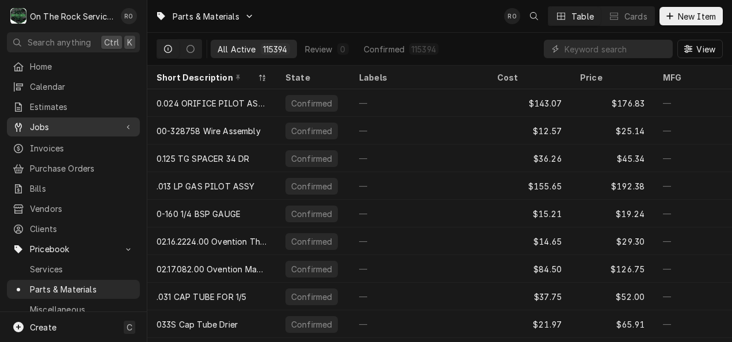
drag, startPoint x: 0, startPoint y: 0, endPoint x: 70, endPoint y: 116, distance: 135.6
click at [70, 120] on div "Jobs" at bounding box center [73, 127] width 128 height 14
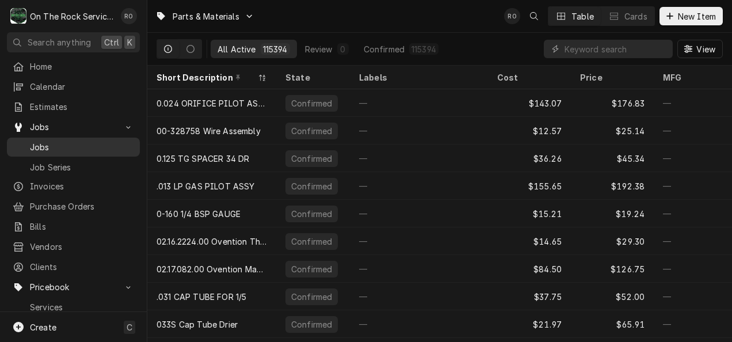
click at [80, 146] on span "Jobs" at bounding box center [82, 147] width 104 height 12
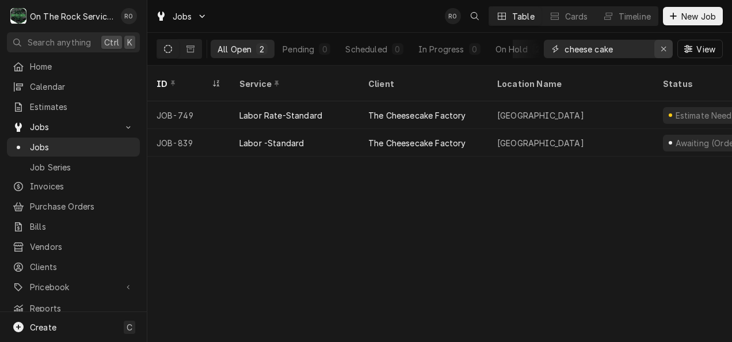
click at [667, 47] on icon "Erase input" at bounding box center [664, 49] width 6 height 8
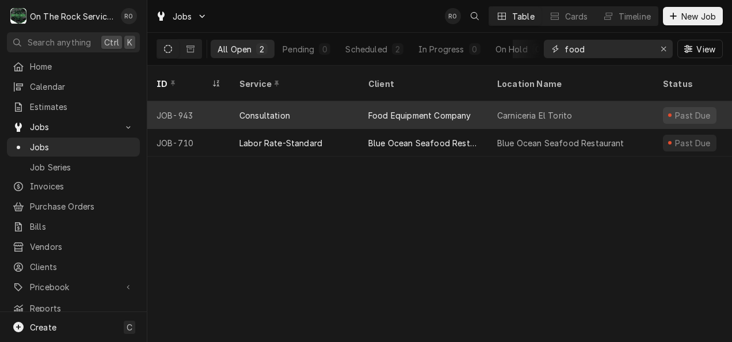
type input "food"
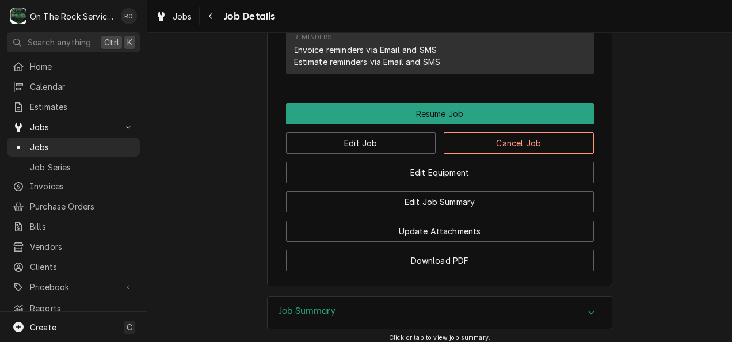
scroll to position [1014, 0]
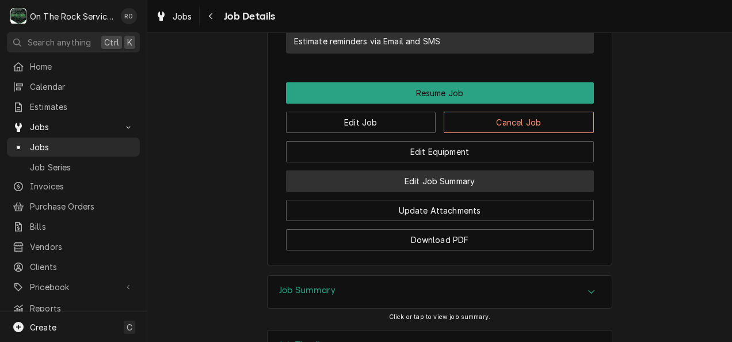
click at [430, 170] on button "Edit Job Summary" at bounding box center [440, 180] width 308 height 21
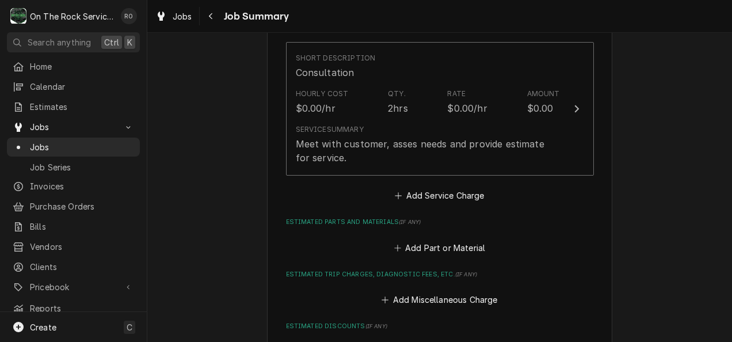
scroll to position [291, 0]
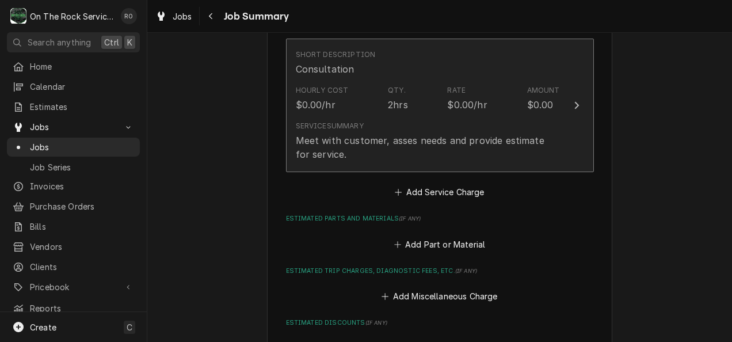
click at [568, 94] on button "Short Description Consultation Hourly Cost $0.00/hr Qty. 2hrs Rate $0.00/hr Amo…" at bounding box center [440, 106] width 308 height 134
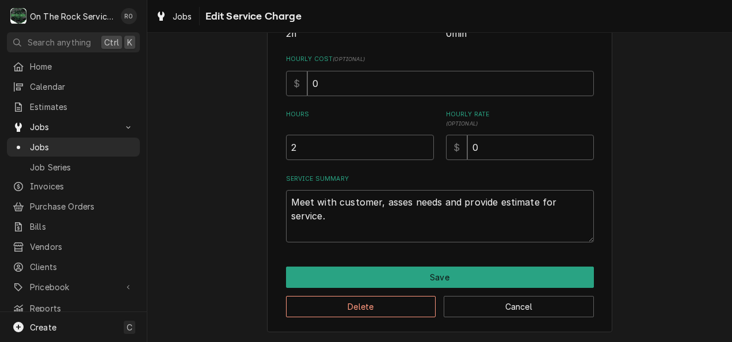
scroll to position [187, 0]
type textarea "x"
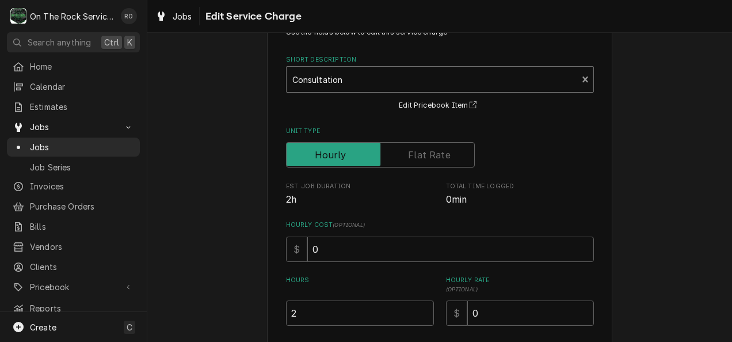
scroll to position [0, 0]
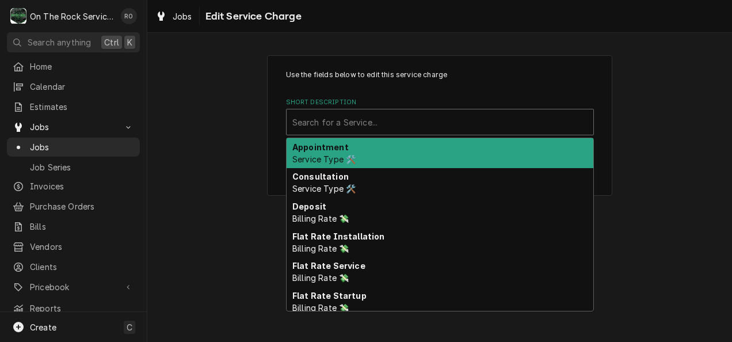
click at [512, 114] on div "Short Description" at bounding box center [440, 122] width 295 height 21
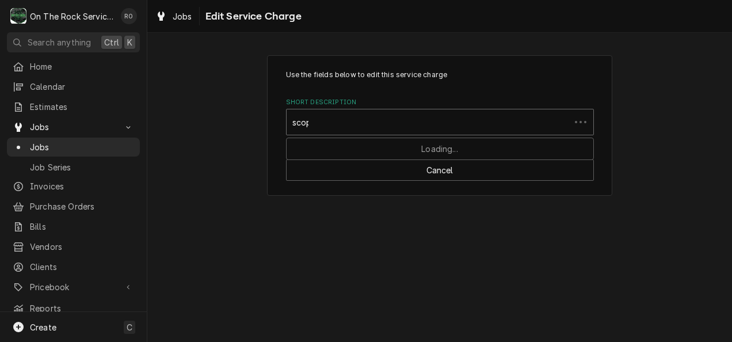
type input "scope"
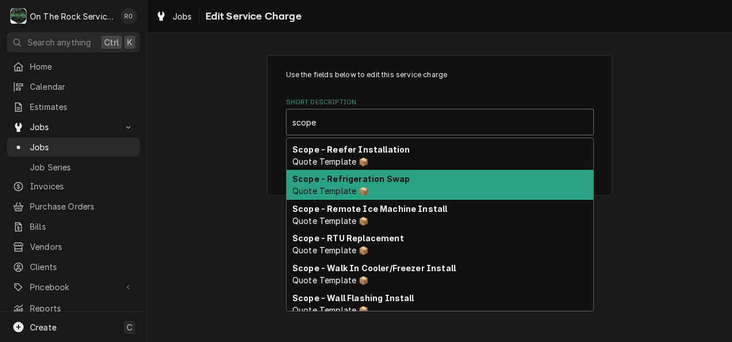
scroll to position [326, 0]
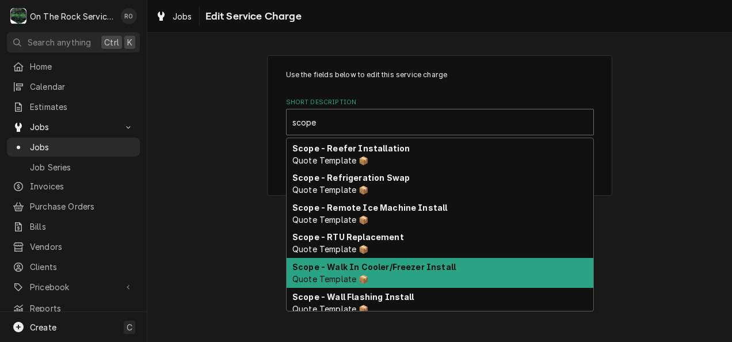
click at [477, 268] on div "Scope - Walk In Cooler/Freezer Install Quote Template 📦" at bounding box center [440, 273] width 307 height 30
type textarea "x"
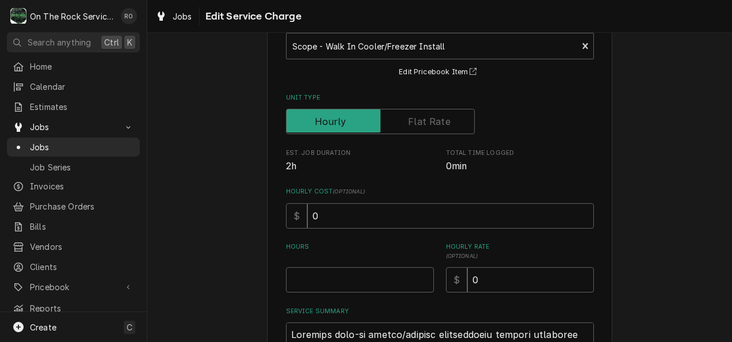
scroll to position [74, 0]
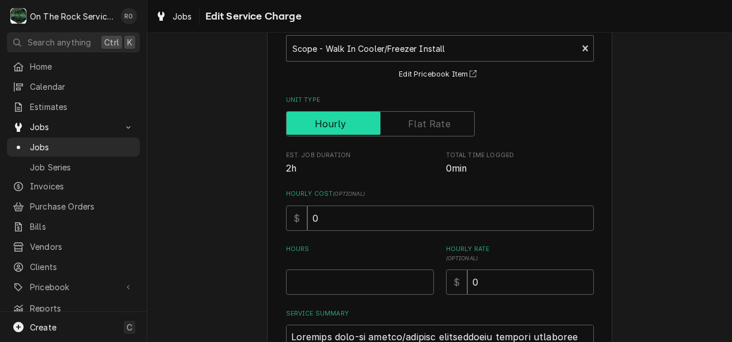
click at [445, 115] on input "Unit Type" at bounding box center [380, 123] width 179 height 25
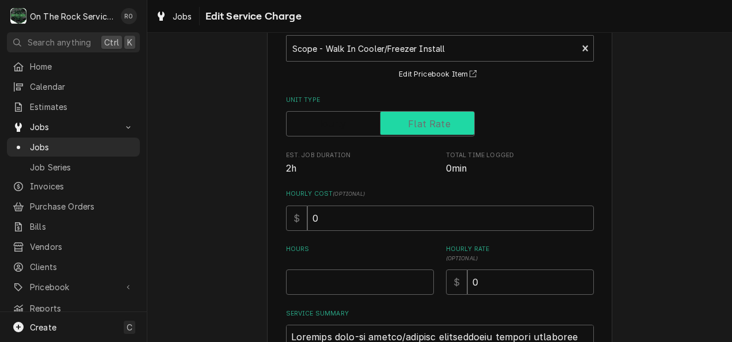
checkbox input "true"
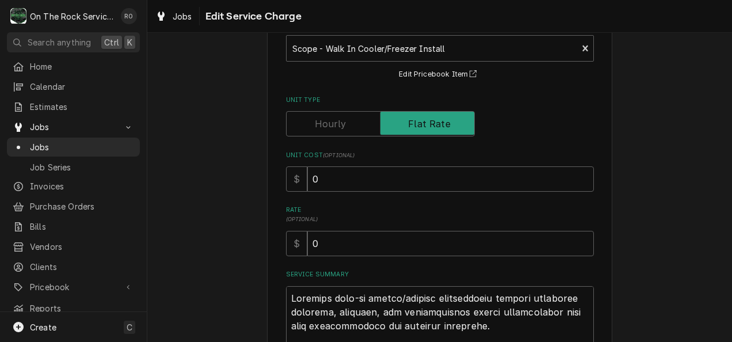
drag, startPoint x: 372, startPoint y: 261, endPoint x: 339, endPoint y: 257, distance: 33.7
click at [339, 257] on div "Use the fields below to edit this service charge Short Description Scope - Walk…" at bounding box center [440, 319] width 308 height 646
drag, startPoint x: 359, startPoint y: 237, endPoint x: 232, endPoint y: 226, distance: 127.7
type textarea "x"
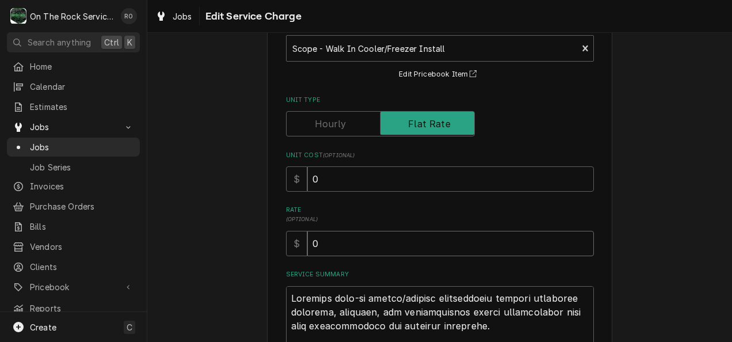
type input "1"
type textarea "x"
type input "19"
type textarea "x"
type input "199"
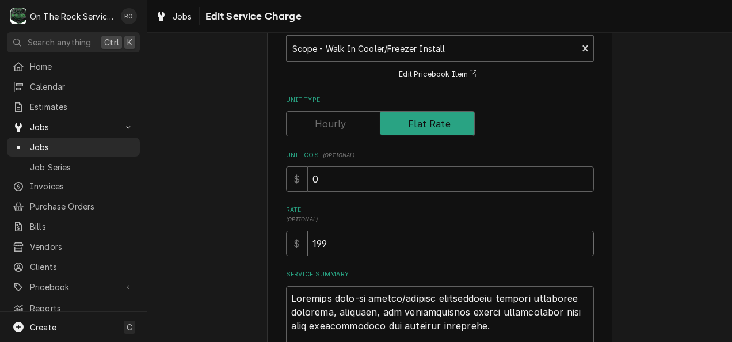
type textarea "x"
type input "1994"
type textarea "x"
type input "19947"
type textarea "x"
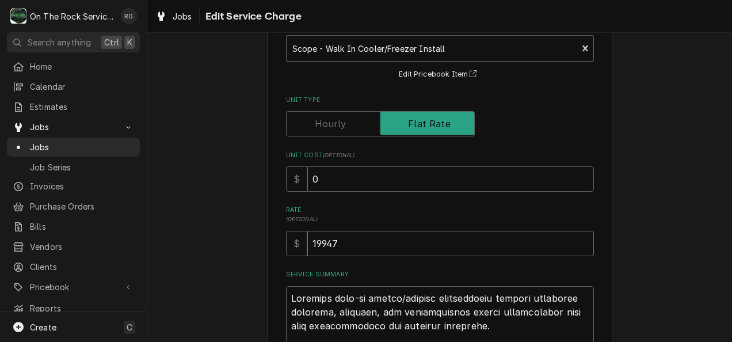
type input "19947.5"
type textarea "x"
type input "19947.50"
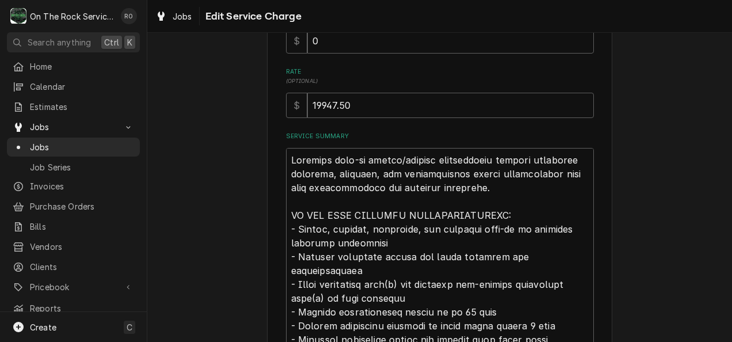
scroll to position [220, 0]
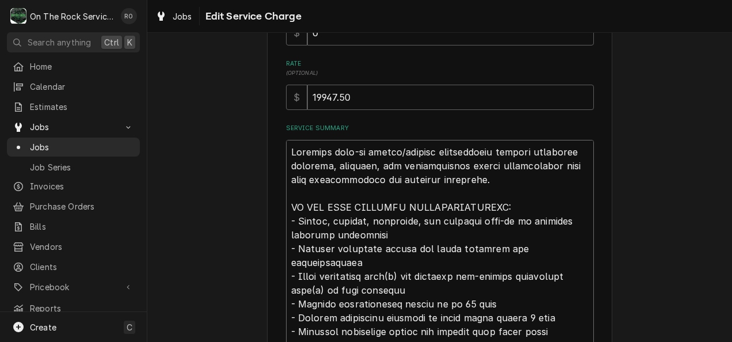
drag, startPoint x: 319, startPoint y: 166, endPoint x: 299, endPoint y: 166, distance: 19.6
click at [299, 166] on textarea "Service Summary" at bounding box center [440, 318] width 308 height 356
drag, startPoint x: 320, startPoint y: 164, endPoint x: 277, endPoint y: 168, distance: 43.4
click at [277, 168] on div "Use the fields below to edit this service charge Short Description Scope - Walk…" at bounding box center [440, 210] width 346 height 750
click at [212, 150] on div "Use the fields below to edit this service charge Short Description Scope - Walk…" at bounding box center [439, 210] width 585 height 770
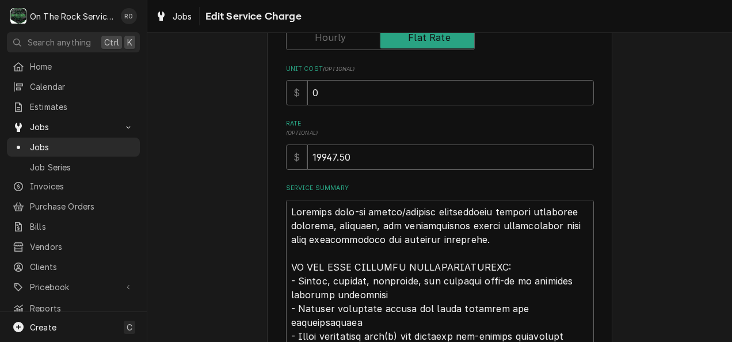
scroll to position [190, 0]
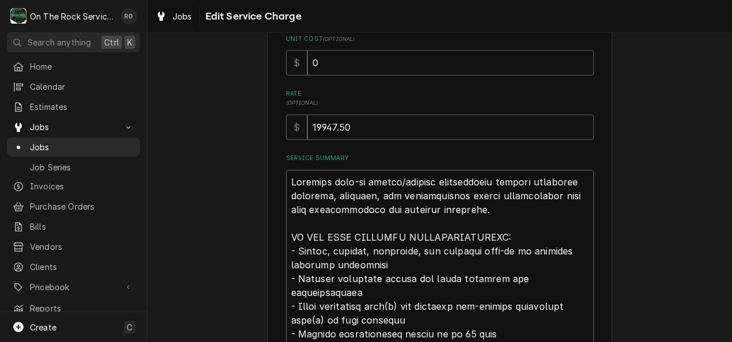
drag, startPoint x: 320, startPoint y: 195, endPoint x: 275, endPoint y: 197, distance: 44.4
click at [275, 197] on div "Use the fields below to edit this service charge Short Description Scope - Walk…" at bounding box center [440, 240] width 346 height 750
type textarea "x"
type textarea "Complete walk-in cooler/freezer installation service including r, assembly, and…"
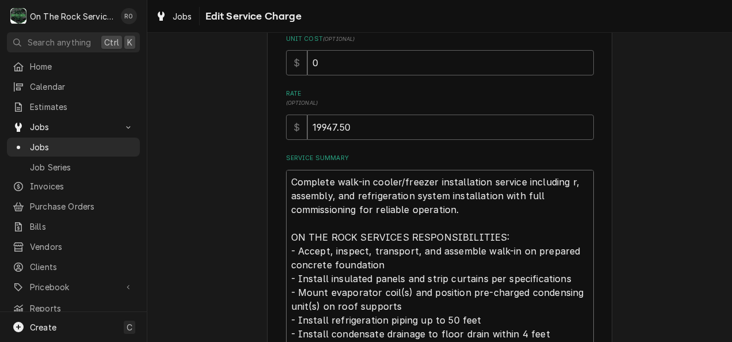
type textarea "x"
type textarea "Complete walk-in cooler/freezer installation service including re, assembly, an…"
type textarea "x"
type textarea "Complete walk-in cooler/freezer installation service including rec, assembly, a…"
type textarea "x"
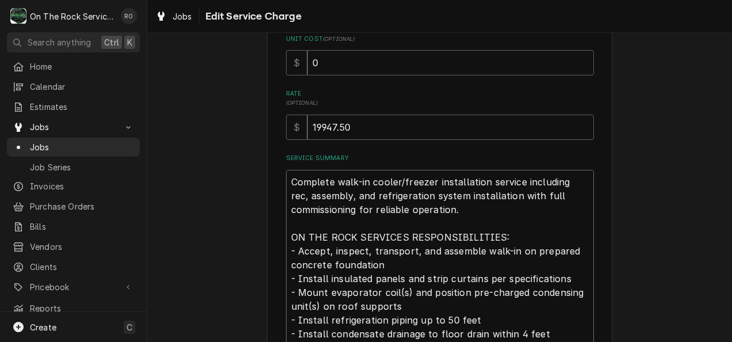
type textarea "Complete walk-in cooler/freezer installation service including rece, assembly, …"
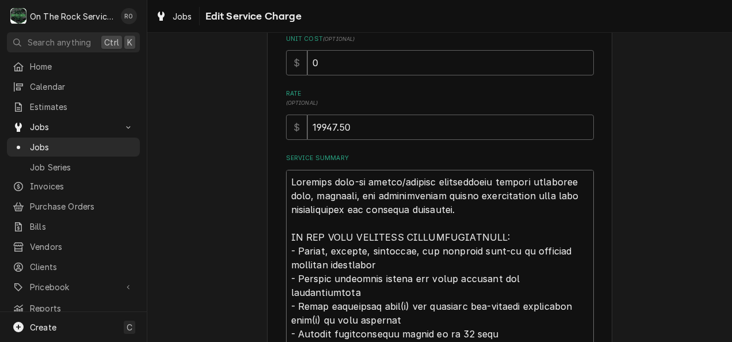
type textarea "x"
type textarea "Complete walk-in cooler/freezer installation service including recei, assembly,…"
type textarea "x"
type textarea "Complete walk-in cooler/freezer installation service including receiv, assembly…"
type textarea "x"
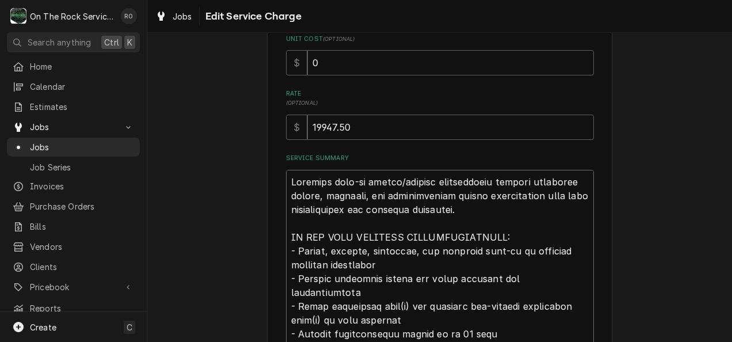
type textarea "Complete walk-in cooler/freezer installation service including receivi, assembl…"
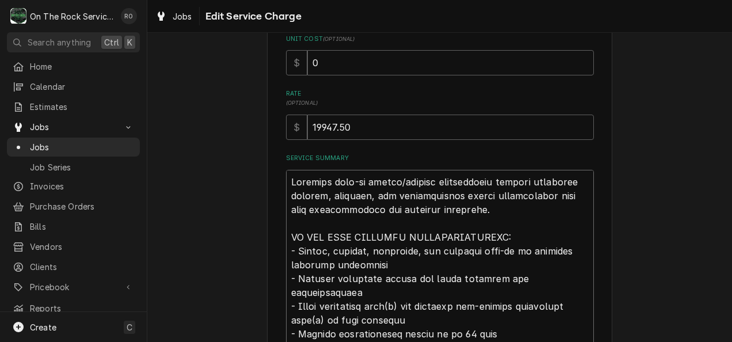
type textarea "x"
type textarea "Complete walk-in cooler/freezer installation service including receivin, assemb…"
type textarea "x"
type textarea "Complete walk-in cooler/freezer installation service including receiving, assem…"
type textarea "x"
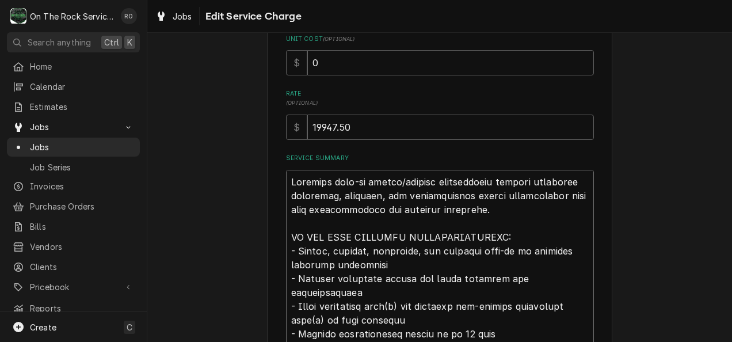
type textarea "Complete walk-in cooler/freezer installation service including receiving , asse…"
type textarea "x"
type textarea "Complete walk-in cooler/freezer installation service including receiving, assem…"
type textarea "x"
type textarea "Complete walk-in cooler/freezer installation service including receivin, assemb…"
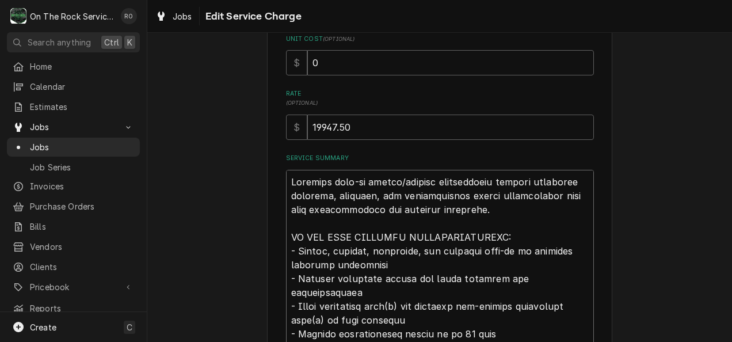
type textarea "x"
type textarea "Complete walk-in cooler/freezer installation service including receiving, assem…"
type textarea "x"
type textarea "Complete walk-in cooler/freezer installation service including receiving , asse…"
type textarea "x"
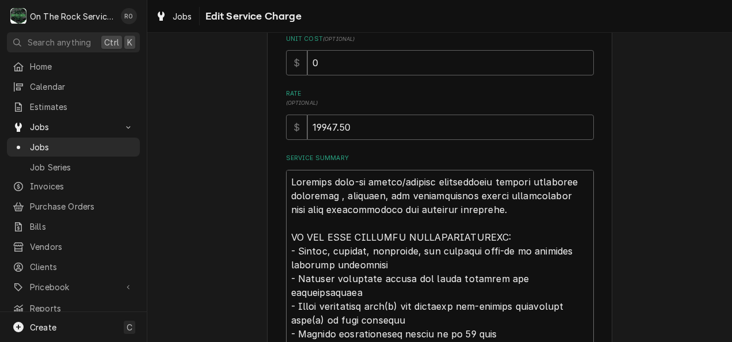
type textarea "Complete walk-in cooler/freezer installation service including receiving o, ass…"
type textarea "x"
type textarea "Complete walk-in cooler/freezer installation service including receiving on, as…"
type textarea "x"
type textarea "Complete walk-in cooler/freezer installation service including receiving on , a…"
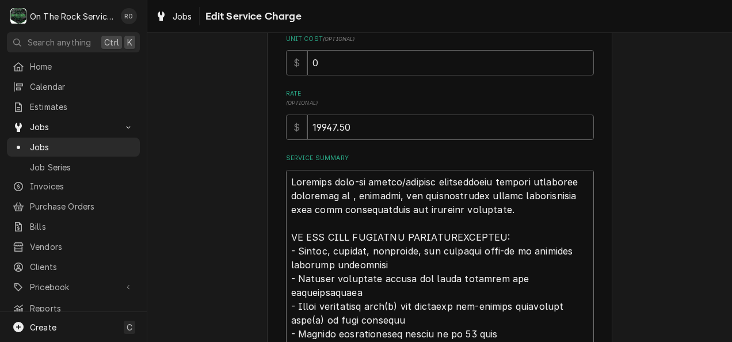
type textarea "x"
type textarea "Complete walk-in cooler/freezer installation service including receiving on s, …"
type textarea "x"
type textarea "Complete walk-in cooler/freezer installation service including receiving on si,…"
type textarea "x"
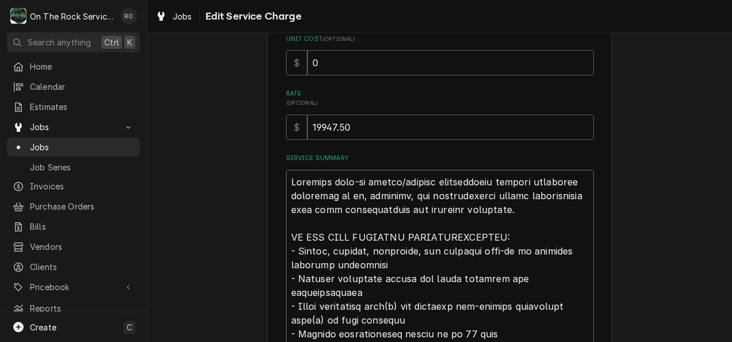
type textarea "Complete walk-in cooler/freezer installation service including receiving on sit…"
type textarea "x"
type textarea "Complete walk-in cooler/freezer installation service including receiving on sit…"
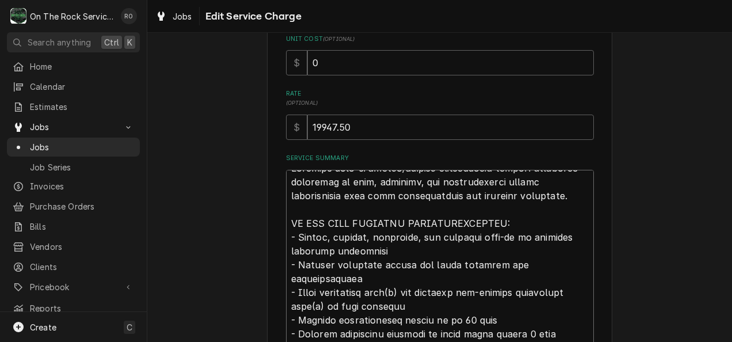
scroll to position [0, 0]
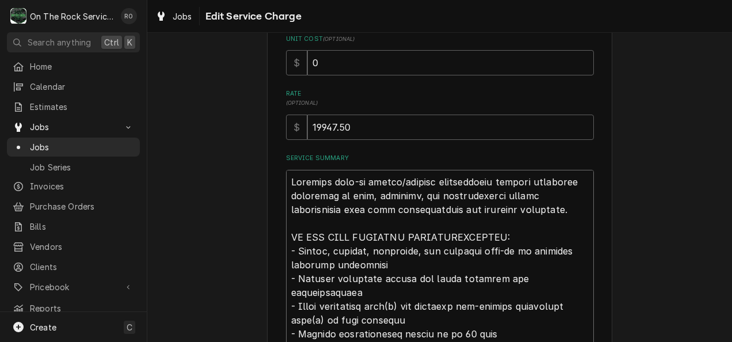
drag, startPoint x: 290, startPoint y: 193, endPoint x: 357, endPoint y: 196, distance: 66.9
click at [357, 196] on textarea "Service Summary" at bounding box center [440, 348] width 308 height 356
click at [478, 238] on textarea "Service Summary" at bounding box center [440, 348] width 308 height 356
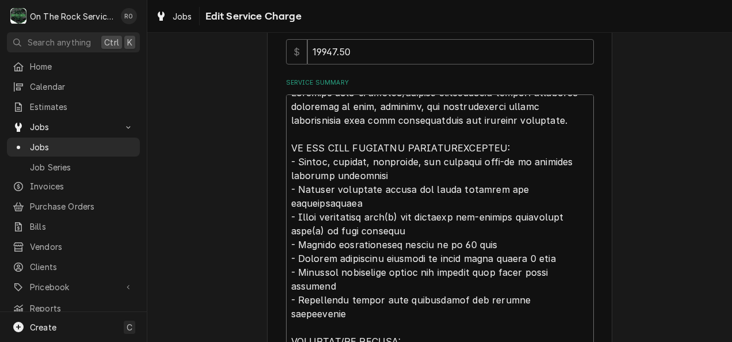
scroll to position [266, 0]
drag, startPoint x: 322, startPoint y: 160, endPoint x: 313, endPoint y: 161, distance: 9.3
click at [313, 161] on textarea "Service Summary" at bounding box center [440, 272] width 308 height 356
drag, startPoint x: 325, startPoint y: 161, endPoint x: 294, endPoint y: 162, distance: 31.1
click at [294, 162] on textarea "Service Summary" at bounding box center [440, 272] width 308 height 356
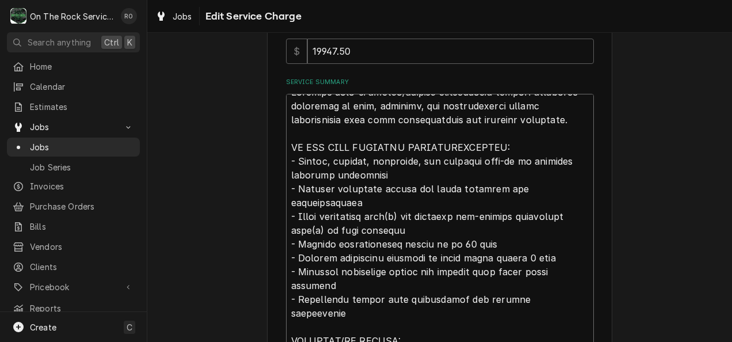
type textarea "x"
type textarea "Complete walk-in cooler/freezer installation service including receiving on sit…"
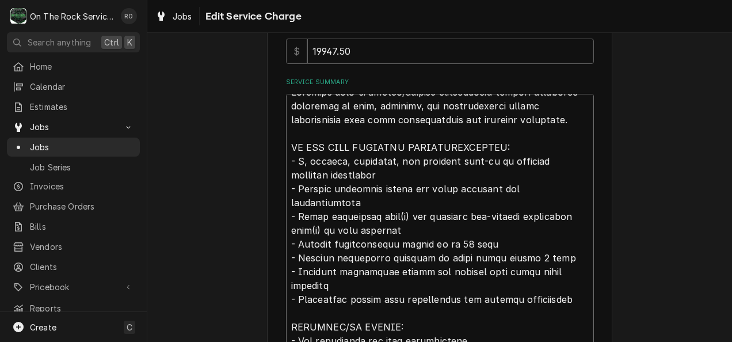
type textarea "x"
type textarea "Complete walk-in cooler/freezer installation service including receiving on sit…"
type textarea "x"
type textarea "Complete walk-in cooler/freezer installation service including receiving on sit…"
type textarea "x"
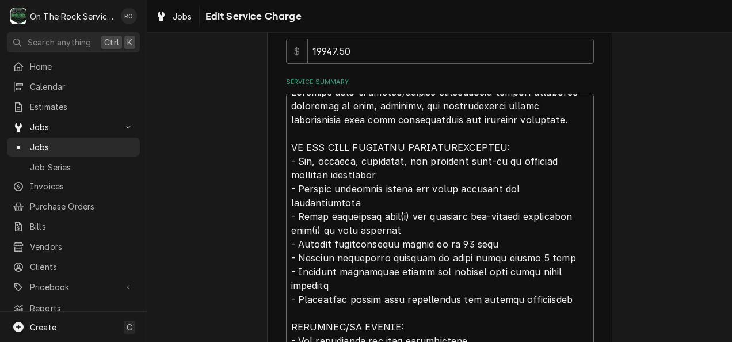
type textarea "Complete walk-in cooler/freezer installation service including receiving on sit…"
type textarea "x"
type textarea "Complete walk-in cooler/freezer installation service including receiving on sit…"
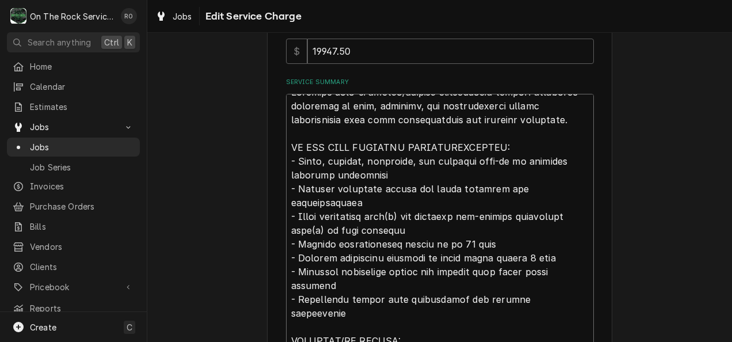
type textarea "x"
type textarea "Complete walk-in cooler/freezer installation service including receiving on sit…"
type textarea "x"
type textarea "Complete walk-in cooler/freezer installation service including receiving on sit…"
type textarea "x"
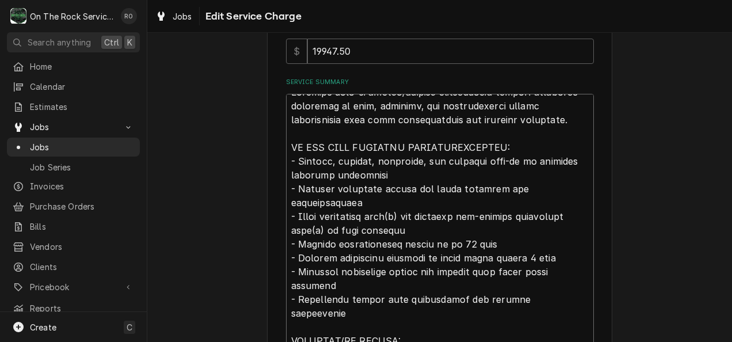
type textarea "Complete walk-in cooler/freezer installation service including receiving on sit…"
type textarea "x"
type textarea "Complete walk-in cooler/freezer installation service including receiving on sit…"
type textarea "x"
type textarea "Complete walk-in cooler/freezer installation service including receiving on sit…"
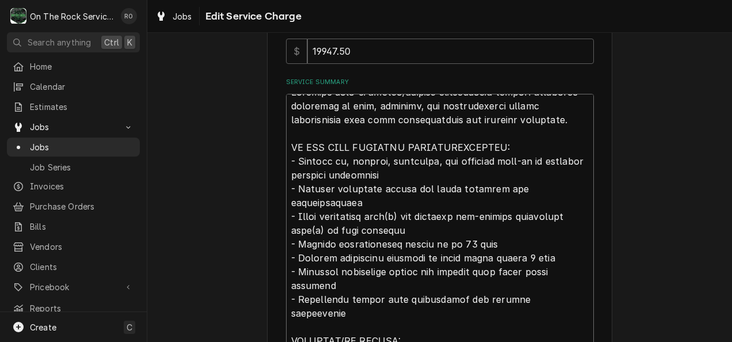
type textarea "x"
type textarea "Complete walk-in cooler/freezer installation service including receiving on sit…"
type textarea "x"
type textarea "Complete walk-in cooler/freezer installation service including receiving on sit…"
type textarea "x"
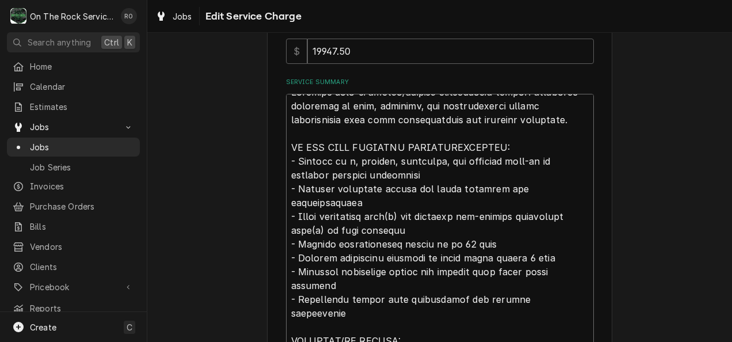
type textarea "Complete walk-in cooler/freezer installation service including receiving on sit…"
type textarea "x"
type textarea "Complete walk-in cooler/freezer installation service including receiving on sit…"
type textarea "x"
type textarea "Complete walk-in cooler/freezer installation service including receiving on sit…"
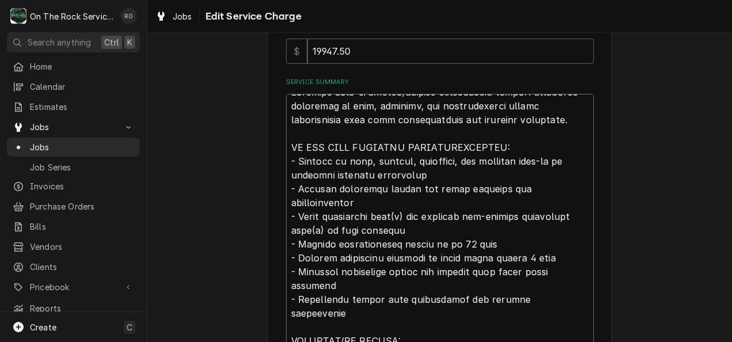
click at [397, 162] on textarea "Service Summary" at bounding box center [440, 272] width 308 height 356
type textarea "x"
type textarea "Complete walk-in cooler/freezer installation service including receiving on sit…"
type textarea "x"
type textarea "Complete walk-in cooler/freezer installation service including receiving on sit…"
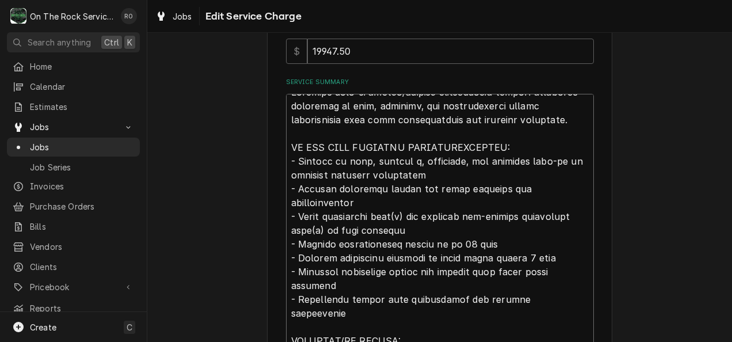
type textarea "x"
type textarea "Complete walk-in cooler/freezer installation service including receiving on sit…"
type textarea "x"
type textarea "Complete walk-in cooler/freezer installation service including receiving on sit…"
type textarea "x"
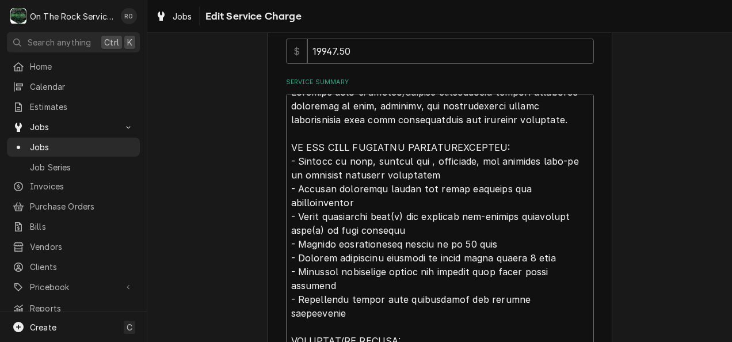
type textarea "Complete walk-in cooler/freezer installation service including receiving on sit…"
type textarea "x"
type textarea "Complete walk-in cooler/freezer installation service including receiving on sit…"
type textarea "x"
type textarea "Complete walk-in cooler/freezer installation service including receiving on sit…"
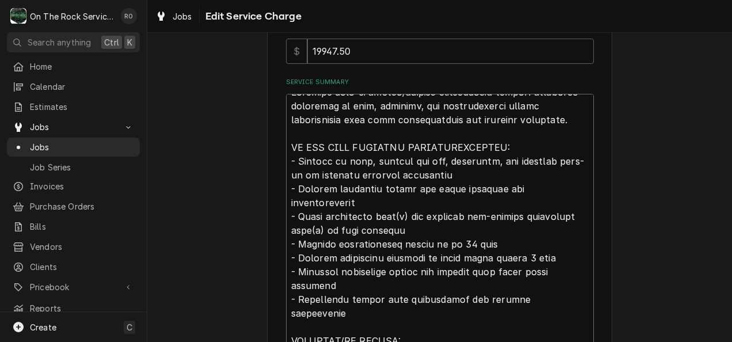
type textarea "x"
type textarea "Complete walk-in cooler/freezer installation service including receiving on sit…"
type textarea "x"
type textarea "Complete walk-in cooler/freezer installation service including receiving on sit…"
type textarea "x"
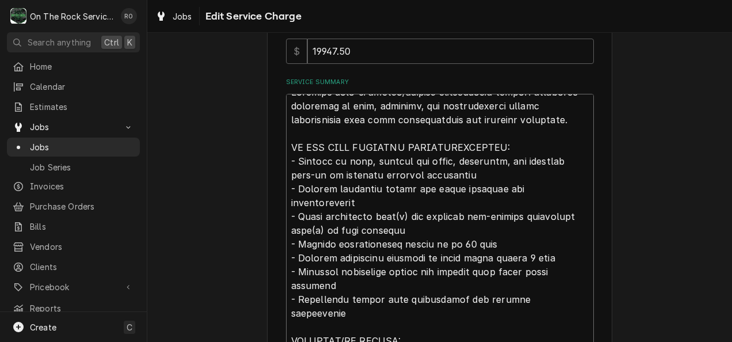
type textarea "Complete walk-in cooler/freezer installation service including receiving on sit…"
type textarea "x"
type textarea "Complete walk-in cooler/freezer installation service including receiving on sit…"
type textarea "x"
type textarea "Complete walk-in cooler/freezer installation service including receiving on sit…"
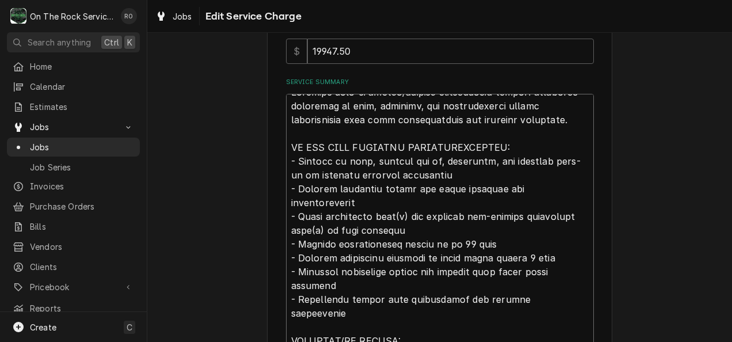
type textarea "x"
type textarea "Complete walk-in cooler/freezer installation service including receiving on sit…"
type textarea "x"
type textarea "Complete walk-in cooler/freezer installation service including receiving on sit…"
type textarea "x"
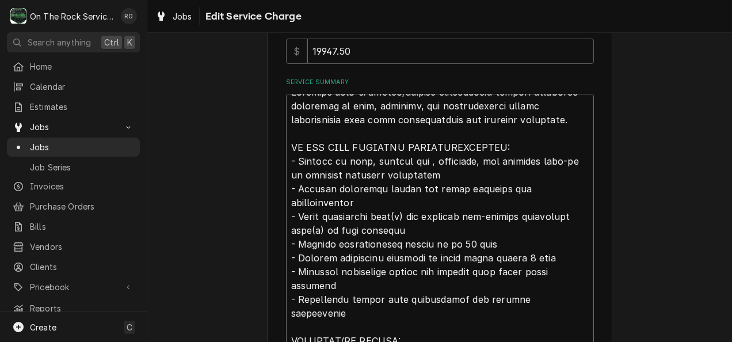
type textarea "Complete walk-in cooler/freezer installation service including receiving on sit…"
type textarea "x"
type textarea "Complete walk-in cooler/freezer installation service including receiving on sit…"
type textarea "x"
type textarea "Complete walk-in cooler/freezer installation service including receiving on sit…"
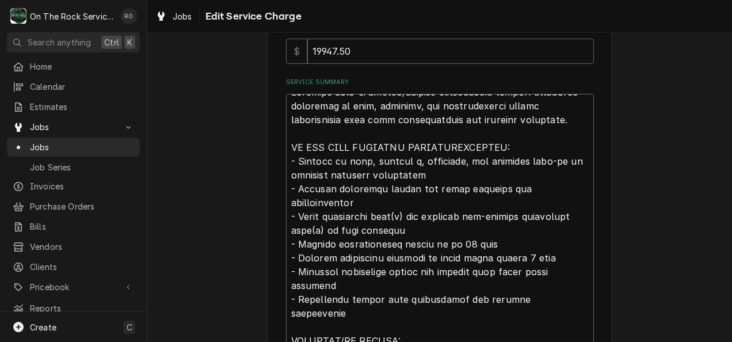
type textarea "x"
type textarea "Complete walk-in cooler/freezer installation service including receiving on sit…"
type textarea "x"
type textarea "Complete walk-in cooler/freezer installation service including receiving on sit…"
type textarea "x"
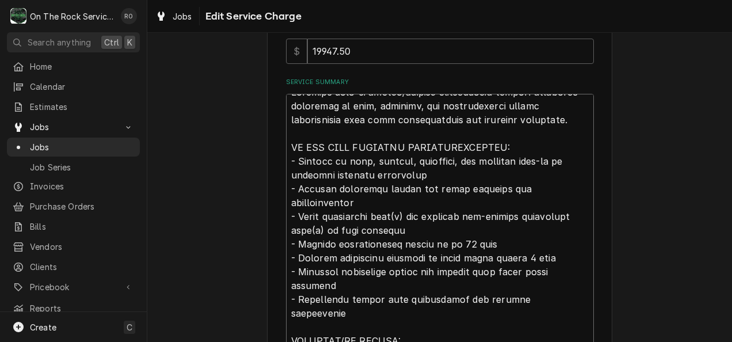
type textarea "Complete walk-in cooler/freezer installation service including receiving on sit…"
type textarea "x"
type textarea "Complete walk-in cooler/freezer installation service including receiving on sit…"
type textarea "x"
type textarea "Complete walk-in cooler/freezer installation service including receiving on sit…"
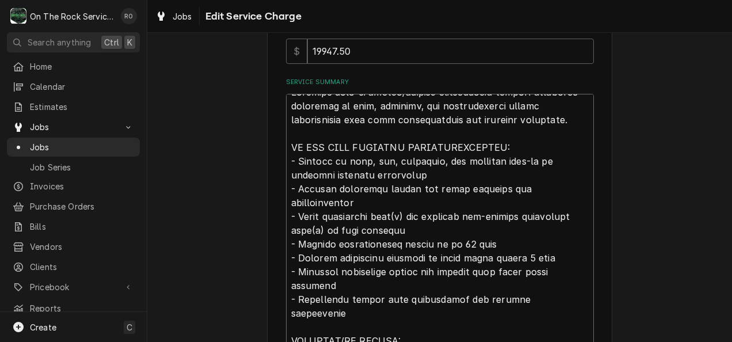
type textarea "x"
type textarea "Complete walk-in cooler/freezer installation service including receiving on sit…"
type textarea "x"
type textarea "Complete walk-in cooler/freezer installation service including receiving on sit…"
type textarea "x"
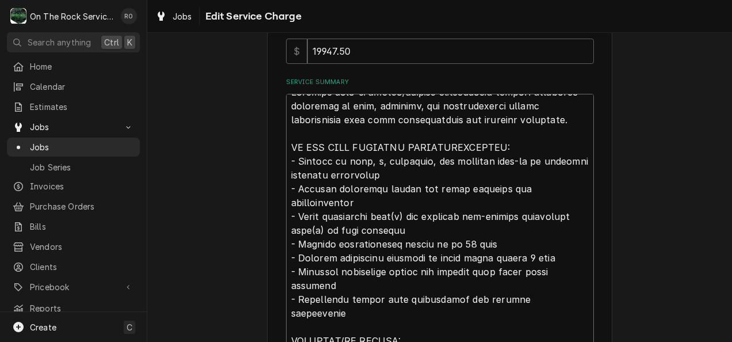
type textarea "Complete walk-in cooler/freezer installation service including receiving on sit…"
type textarea "x"
type textarea "Complete walk-in cooler/freezer installation service including receiving on sit…"
type textarea "x"
type textarea "Complete walk-in cooler/freezer installation service including receiving on sit…"
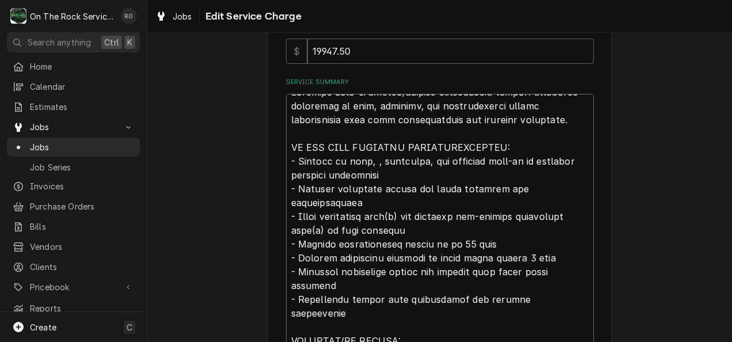
type textarea "x"
type textarea "Complete walk-in cooler/freezer installation service including receiving on sit…"
type textarea "x"
type textarea "Complete walk-in cooler/freezer installation service including receiving on sit…"
type textarea "x"
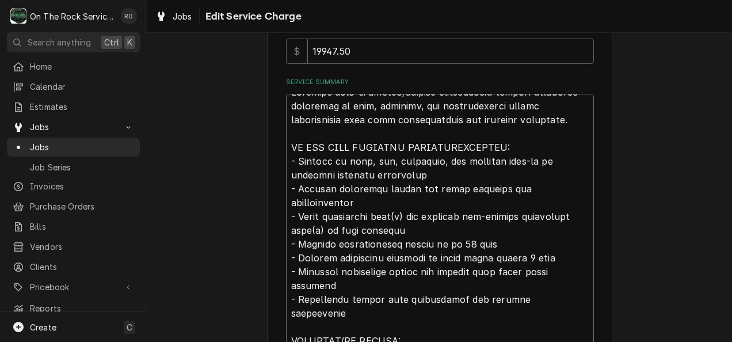
type textarea "Complete walk-in cooler/freezer installation service including receiving on sit…"
type textarea "x"
type textarea "Complete walk-in cooler/freezer installation service including receiving on sit…"
type textarea "x"
type textarea "Complete walk-in cooler/freezer installation service including receiving on sit…"
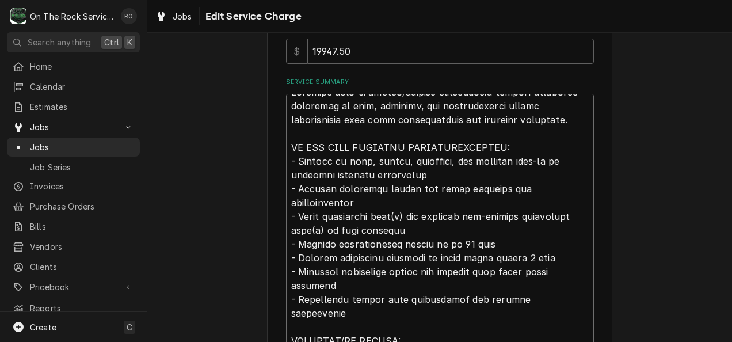
type textarea "x"
type textarea "Complete walk-in cooler/freezer installation service including receiving on sit…"
type textarea "x"
type textarea "Complete walk-in cooler/freezer installation service including receiving on sit…"
type textarea "x"
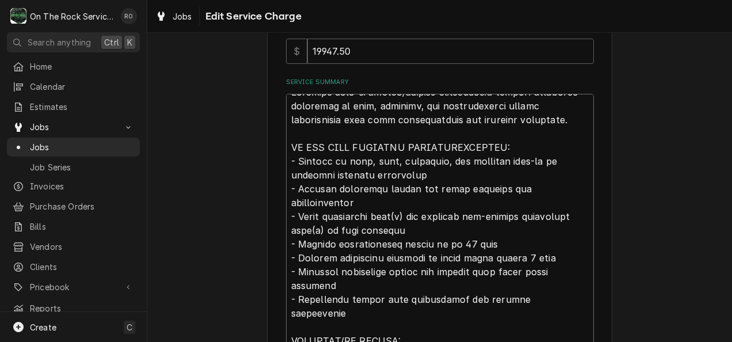
type textarea "Complete walk-in cooler/freezer installation service including receiving on sit…"
type textarea "x"
type textarea "Complete walk-in cooler/freezer installation service including receiving on sit…"
type textarea "x"
type textarea "Complete walk-in cooler/freezer installation service including receiving on sit…"
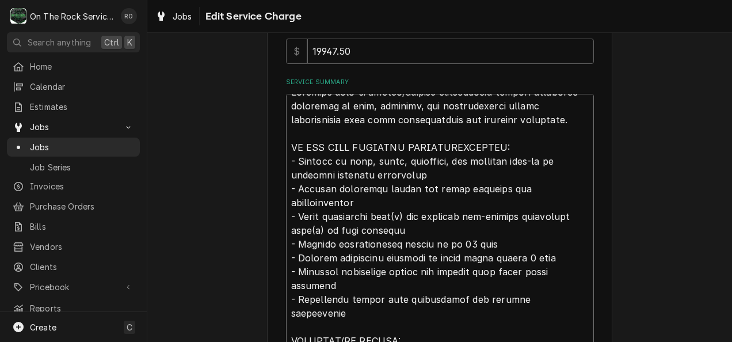
type textarea "x"
type textarea "Complete walk-in cooler/freezer installation service including receiving on sit…"
type textarea "x"
type textarea "Complete walk-in cooler/freezer installation service including receiving on sit…"
type textarea "x"
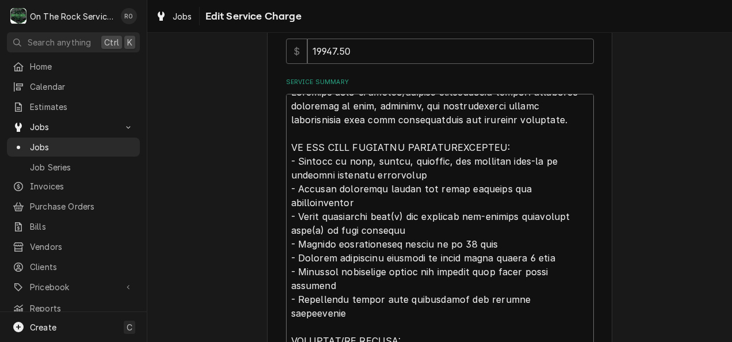
type textarea "Complete walk-in cooler/freezer installation service including receiving on sit…"
type textarea "x"
type textarea "Complete walk-in cooler/freezer installation service including receiving on sit…"
type textarea "x"
type textarea "Complete walk-in cooler/freezer installation service including receiving on sit…"
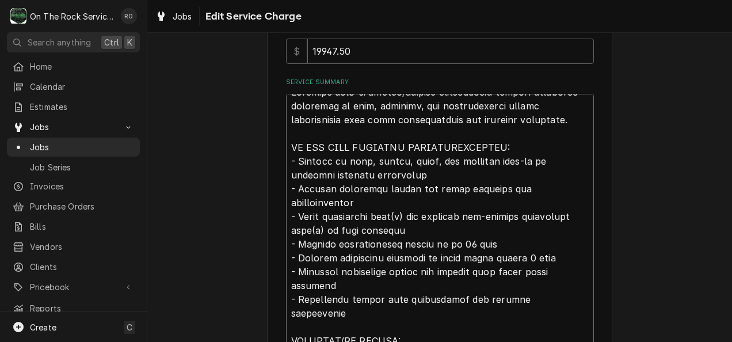
type textarea "x"
type textarea "Complete walk-in cooler/freezer installation service including receiving on sit…"
type textarea "x"
type textarea "Complete walk-in cooler/freezer installation service including receiving on sit…"
type textarea "x"
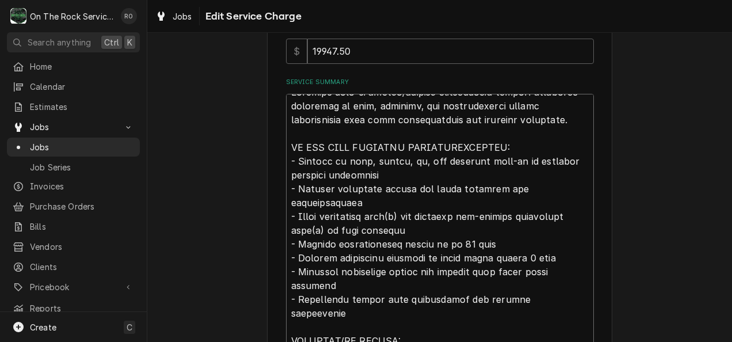
type textarea "Complete walk-in cooler/freezer installation service including receiving on sit…"
type textarea "x"
type textarea "Complete walk-in cooler/freezer installation service including receiving on sit…"
type textarea "x"
type textarea "Complete walk-in cooler/freezer installation service including receiving on sit…"
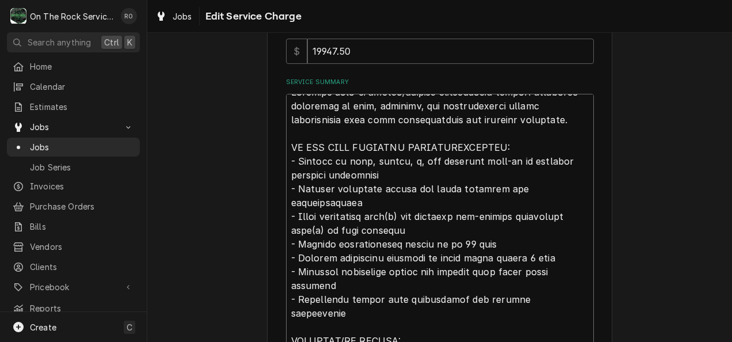
type textarea "x"
type textarea "Complete walk-in cooler/freezer installation service including receiving on sit…"
type textarea "x"
type textarea "Complete walk-in cooler/freezer installation service including receiving on sit…"
type textarea "x"
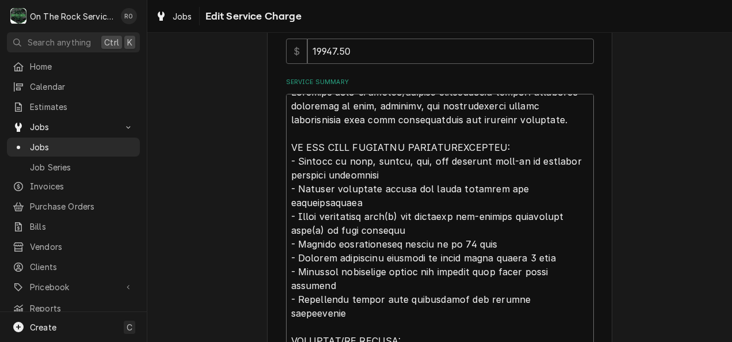
type textarea "Complete walk-in cooler/freezer installation service including receiving on sit…"
type textarea "x"
type textarea "Complete walk-in cooler/freezer installation service including receiving on sit…"
type textarea "x"
type textarea "Complete walk-in cooler/freezer installation service including receiving on sit…"
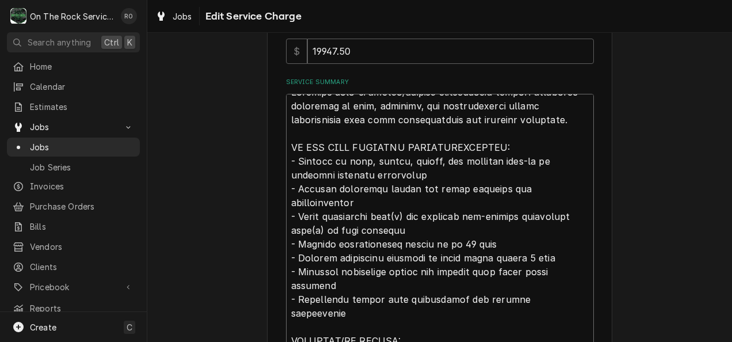
type textarea "x"
type textarea "Complete walk-in cooler/freezer installation service including receiving on sit…"
type textarea "x"
type textarea "Complete walk-in cooler/freezer installation service including receiving on sit…"
type textarea "x"
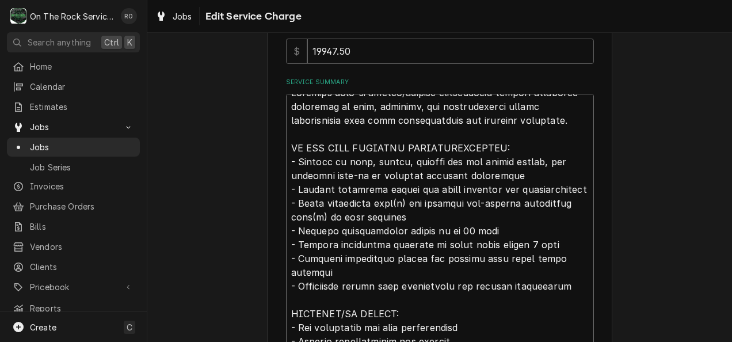
click at [469, 160] on textarea "Service Summary" at bounding box center [440, 272] width 308 height 356
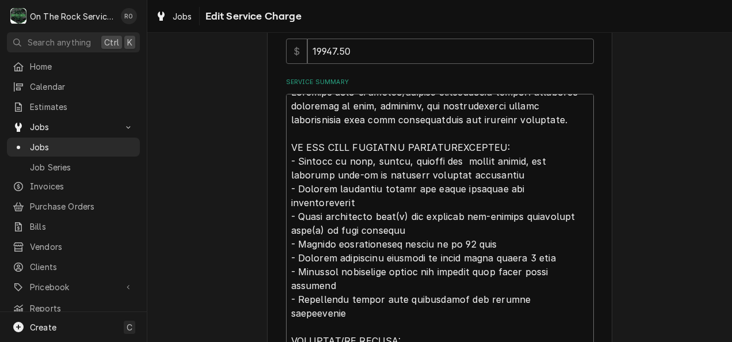
drag, startPoint x: 453, startPoint y: 162, endPoint x: 486, endPoint y: 165, distance: 33.5
click at [486, 165] on textarea "Service Summary" at bounding box center [440, 272] width 308 height 356
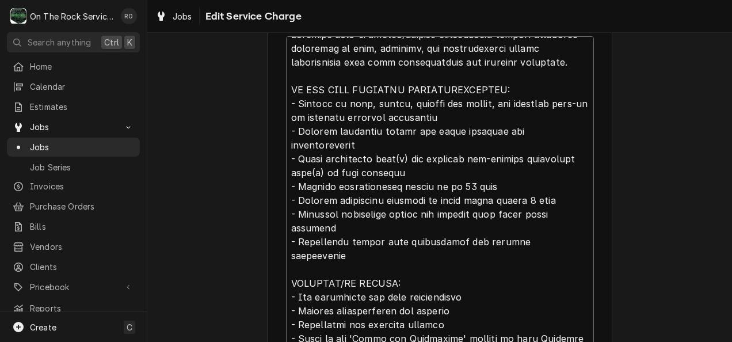
scroll to position [324, 0]
drag, startPoint x: 379, startPoint y: 117, endPoint x: 420, endPoint y: 114, distance: 41.6
click at [420, 114] on textarea "Service Summary" at bounding box center [440, 214] width 308 height 356
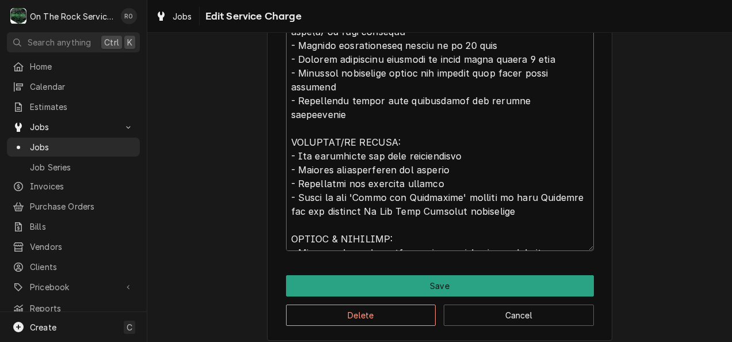
scroll to position [474, 0]
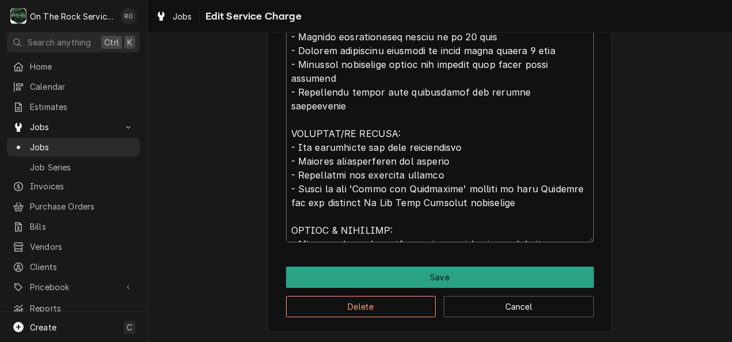
click at [507, 231] on textarea "Service Summary" at bounding box center [440, 65] width 308 height 356
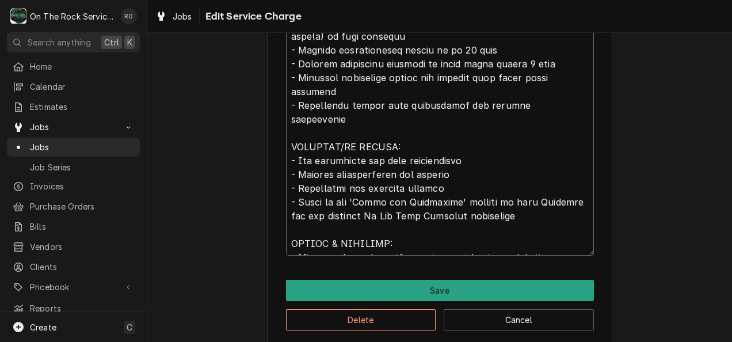
scroll to position [460, 0]
click at [572, 94] on textarea "Service Summary" at bounding box center [440, 78] width 308 height 356
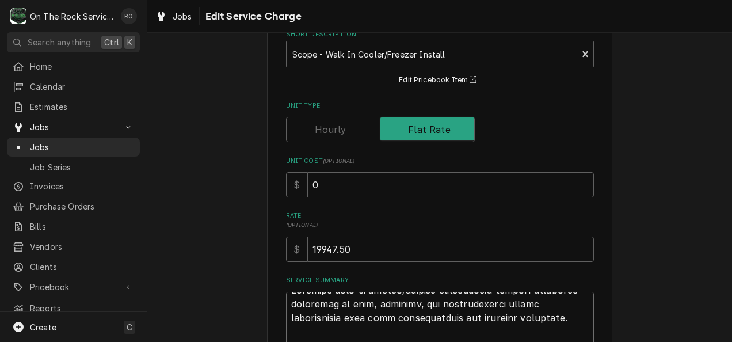
scroll to position [0, 0]
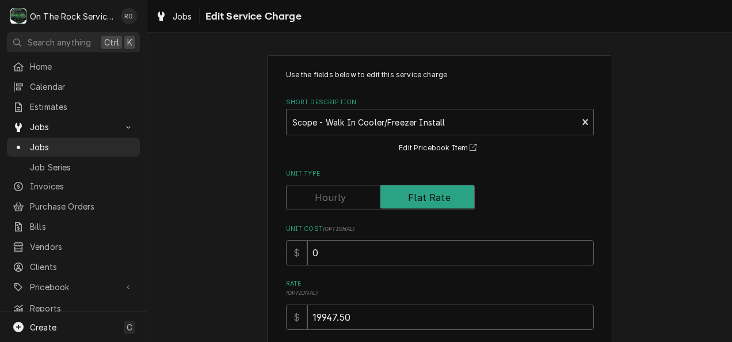
drag, startPoint x: 488, startPoint y: 230, endPoint x: 289, endPoint y: 165, distance: 208.9
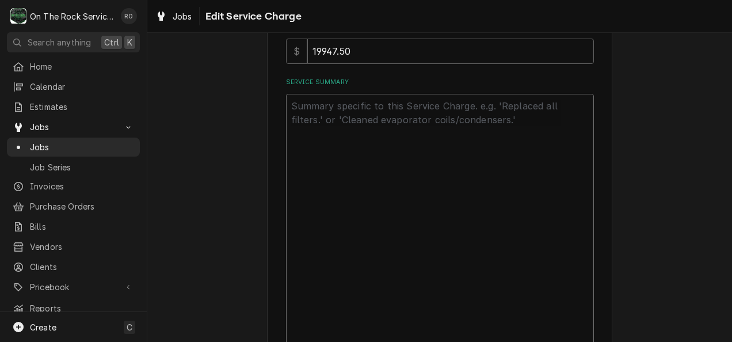
scroll to position [170, 0]
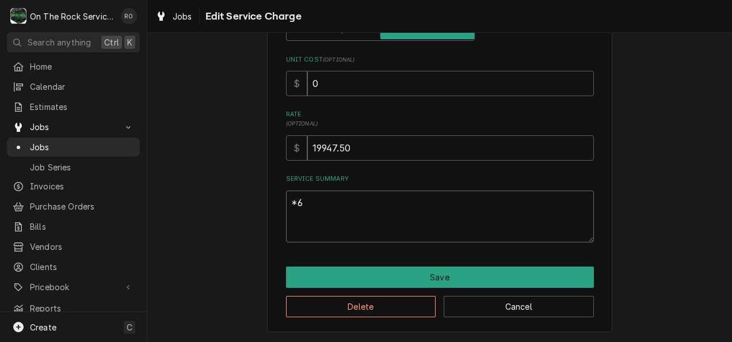
click at [343, 203] on textarea "*6" at bounding box center [440, 217] width 308 height 52
drag, startPoint x: 299, startPoint y: 198, endPoint x: 265, endPoint y: 132, distance: 74.4
click at [267, 132] on div "Use the fields below to edit this service charge Short Description Scope - Walk…" at bounding box center [440, 109] width 346 height 446
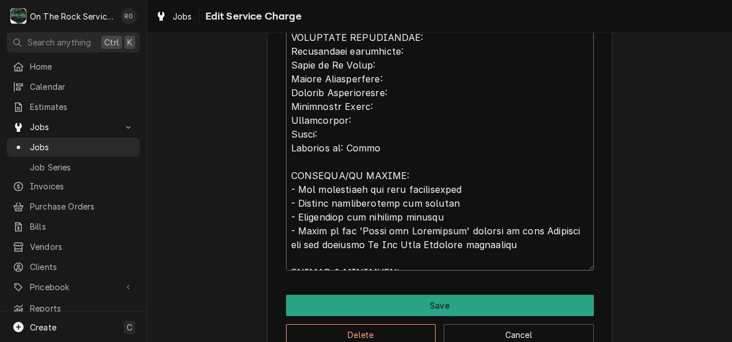
scroll to position [612, 0]
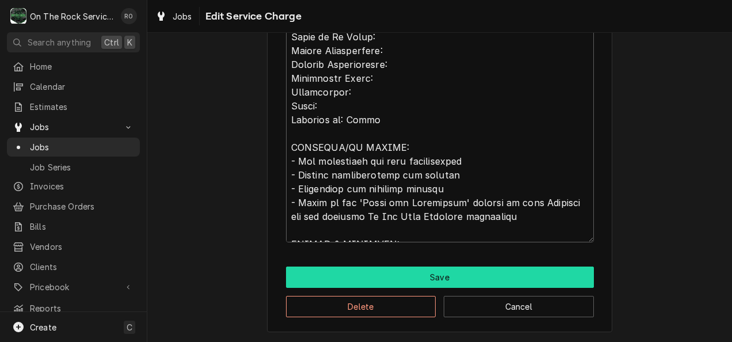
click at [509, 278] on button "Save" at bounding box center [440, 277] width 308 height 21
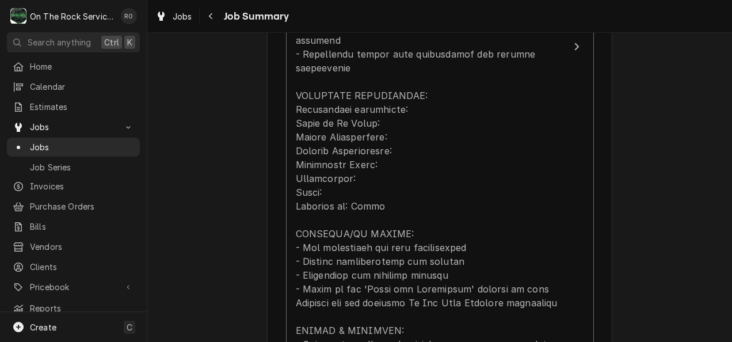
scroll to position [291, 0]
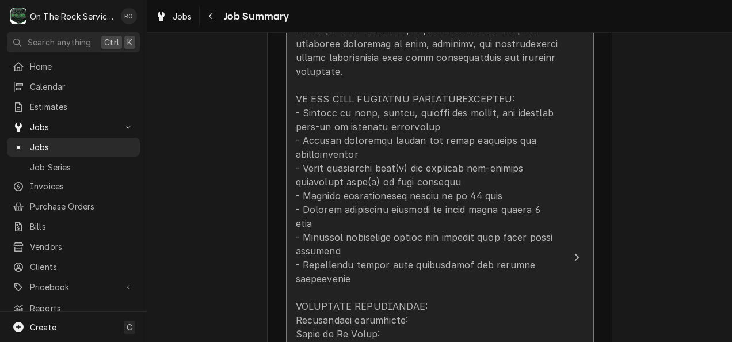
click at [537, 196] on div "Update Line Item" at bounding box center [428, 299] width 264 height 553
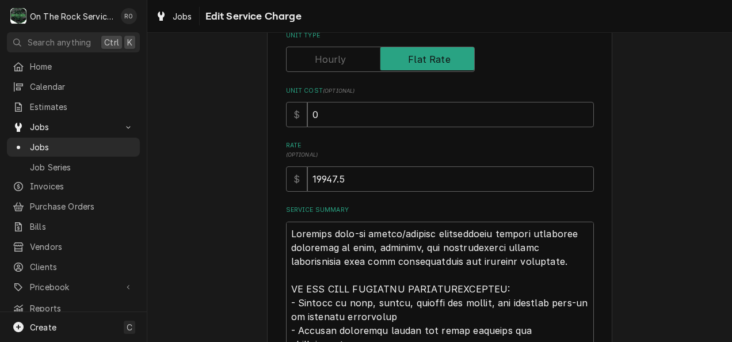
scroll to position [123, 0]
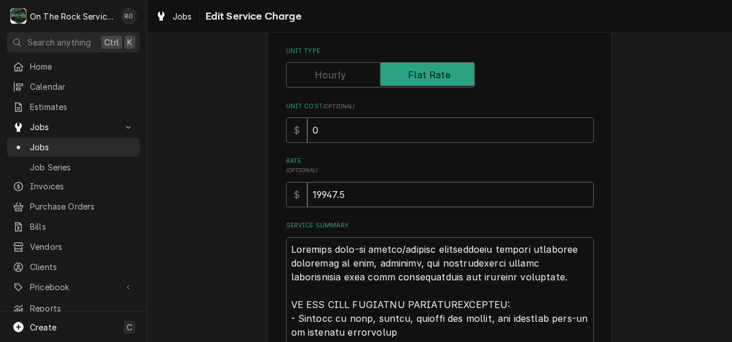
drag, startPoint x: 393, startPoint y: 195, endPoint x: 258, endPoint y: 187, distance: 135.0
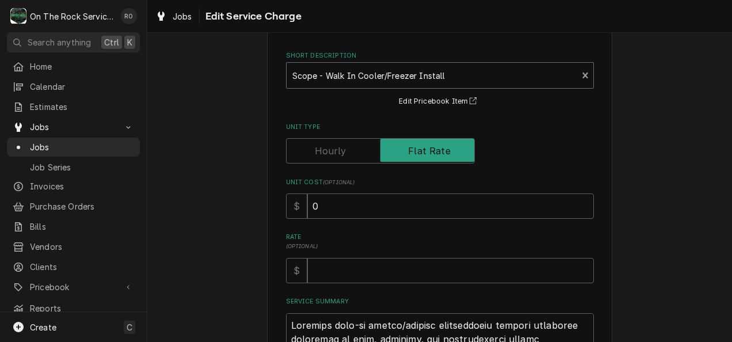
scroll to position [0, 0]
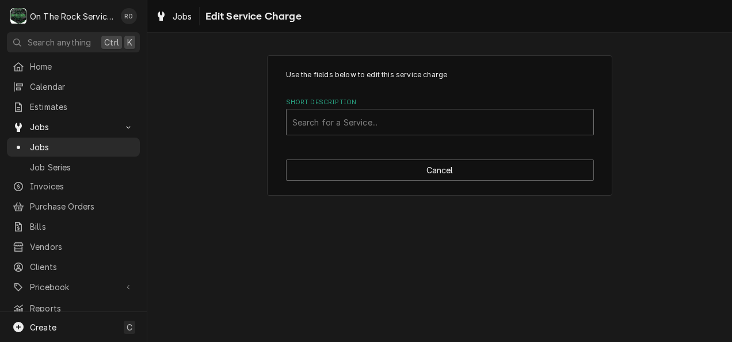
click at [526, 114] on div "Short Description" at bounding box center [440, 122] width 295 height 21
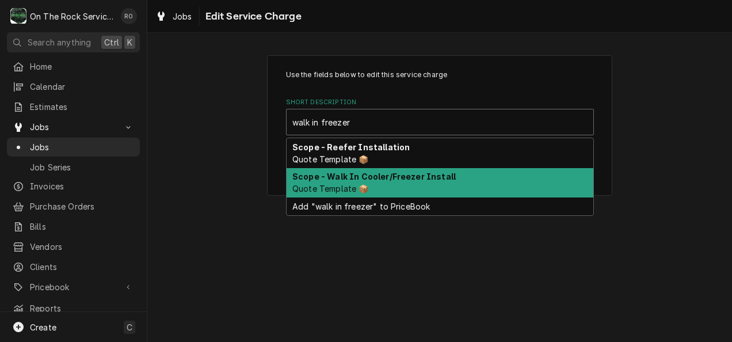
click at [486, 186] on div "Scope - Walk In Cooler/Freezer Install Quote Template 📦" at bounding box center [440, 183] width 307 height 30
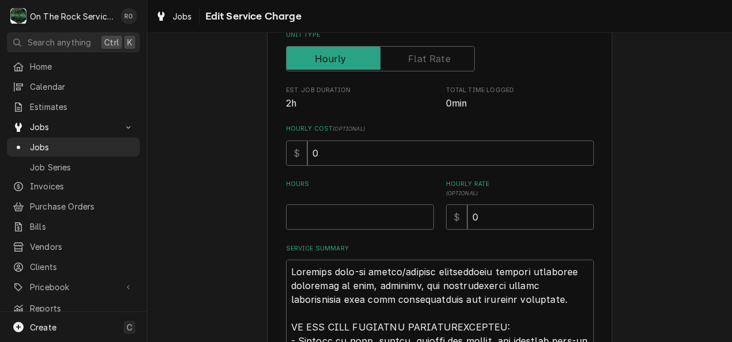
scroll to position [141, 0]
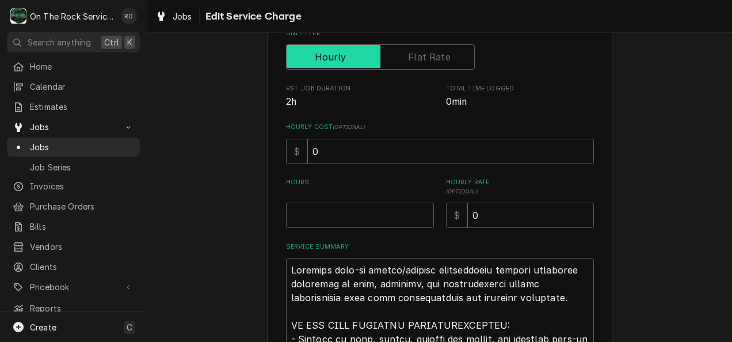
click at [441, 67] on input "Unit Type" at bounding box center [380, 56] width 179 height 25
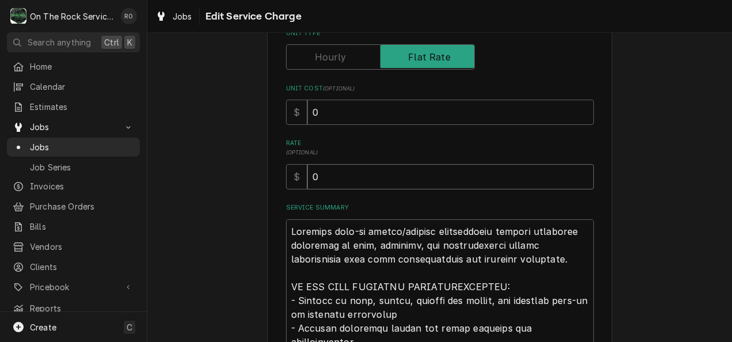
drag, startPoint x: 388, startPoint y: 173, endPoint x: 299, endPoint y: 185, distance: 90.1
click at [299, 185] on div "$ 0" at bounding box center [440, 176] width 308 height 25
paste input "19947.5"
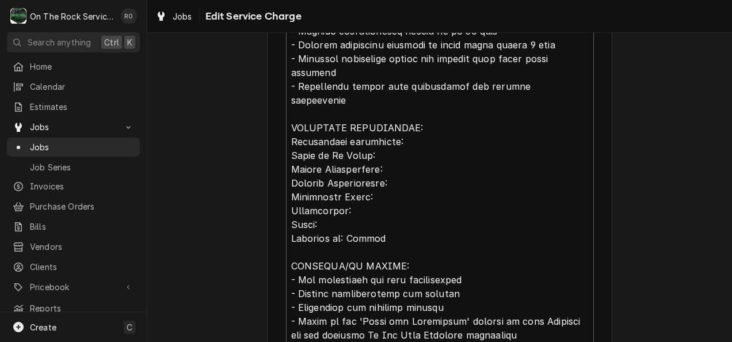
scroll to position [403, 0]
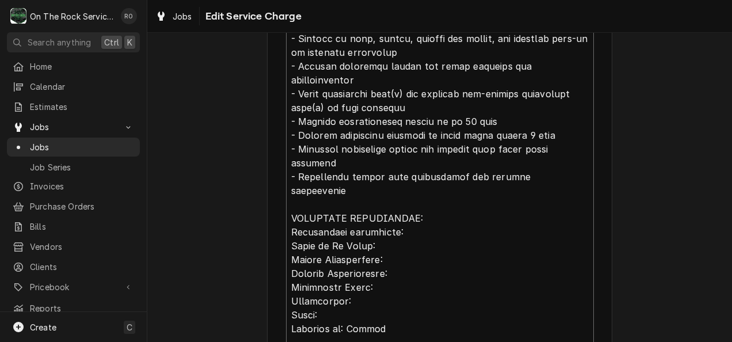
click at [425, 205] on textarea "Service Summary" at bounding box center [440, 204] width 308 height 495
click at [396, 220] on textarea "Service Summary" at bounding box center [440, 204] width 308 height 495
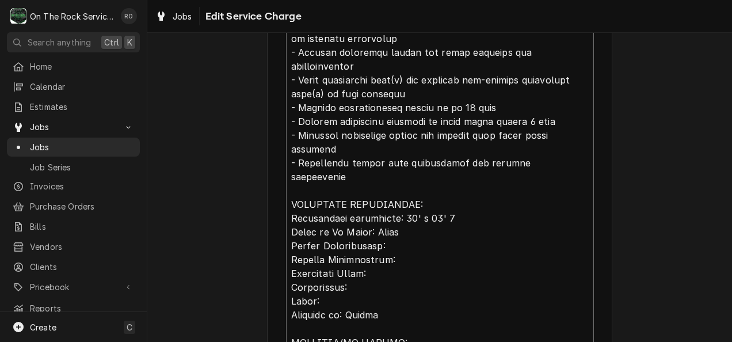
scroll to position [612, 0]
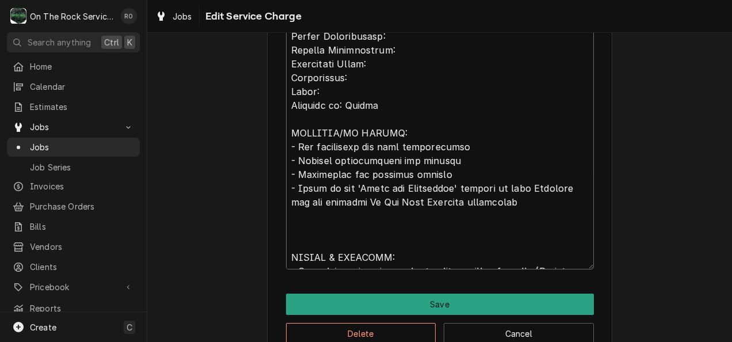
click at [417, 73] on textarea "Service Summary" at bounding box center [440, 9] width 308 height 522
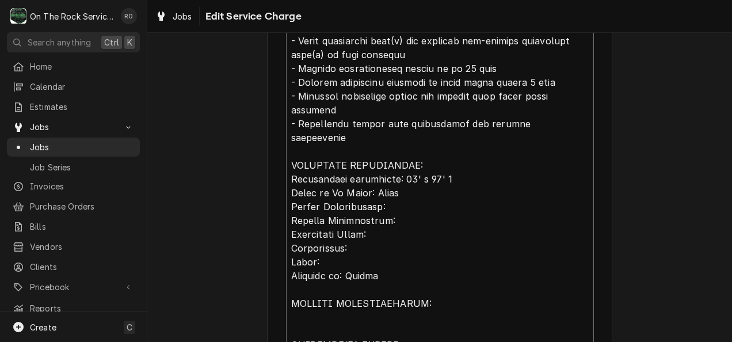
scroll to position [442, 0]
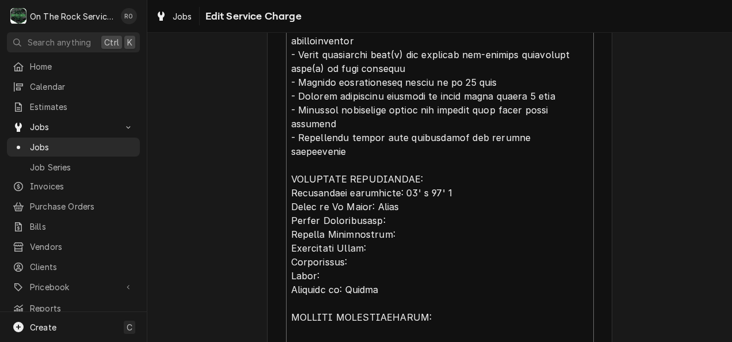
click at [405, 190] on textarea "Service Summary" at bounding box center [440, 200] width 308 height 564
click at [415, 176] on textarea "Service Summary" at bounding box center [440, 200] width 308 height 564
click at [427, 195] on textarea "Service Summary" at bounding box center [440, 200] width 308 height 564
click at [410, 204] on textarea "Service Summary" at bounding box center [440, 200] width 308 height 564
click at [389, 220] on textarea "Service Summary" at bounding box center [440, 200] width 308 height 564
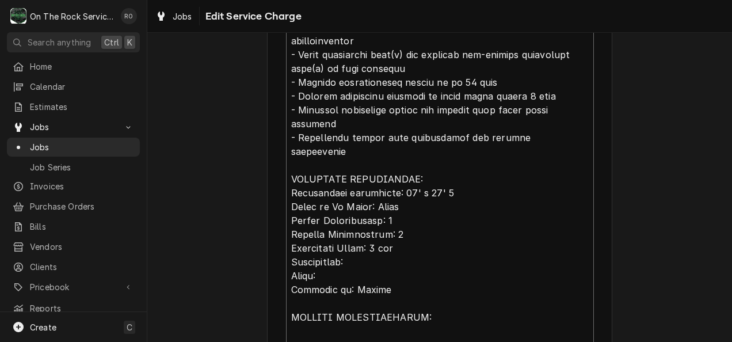
click at [373, 234] on textarea "Service Summary" at bounding box center [440, 200] width 308 height 564
drag, startPoint x: 401, startPoint y: 220, endPoint x: 373, endPoint y: 221, distance: 28.2
click at [373, 221] on textarea "Service Summary" at bounding box center [440, 200] width 308 height 564
click at [378, 239] on textarea "Service Summary" at bounding box center [440, 200] width 308 height 564
click at [348, 248] on textarea "Service Summary" at bounding box center [440, 200] width 308 height 564
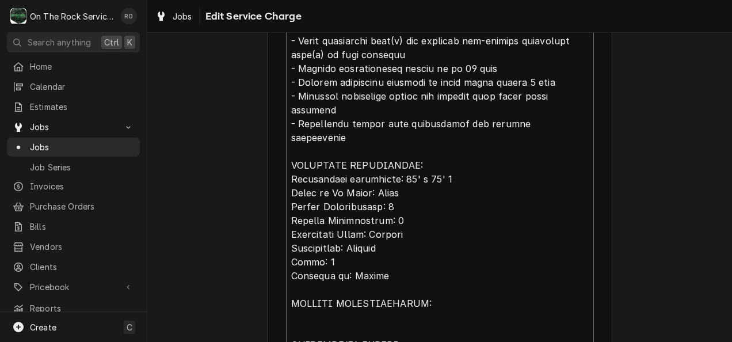
scroll to position [495, 0]
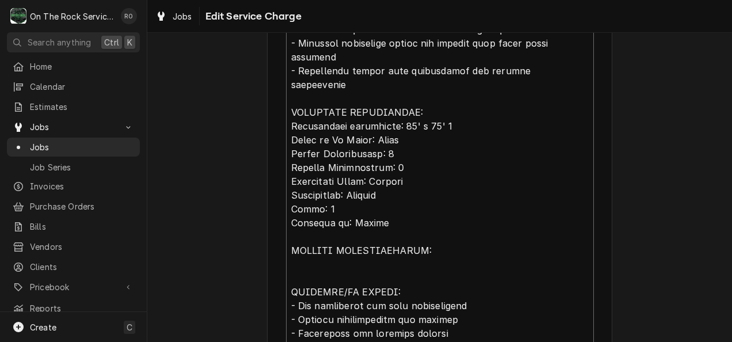
click at [445, 214] on textarea "Service Summary" at bounding box center [440, 147] width 308 height 564
click at [438, 220] on textarea "Service Summary" at bounding box center [440, 147] width 308 height 564
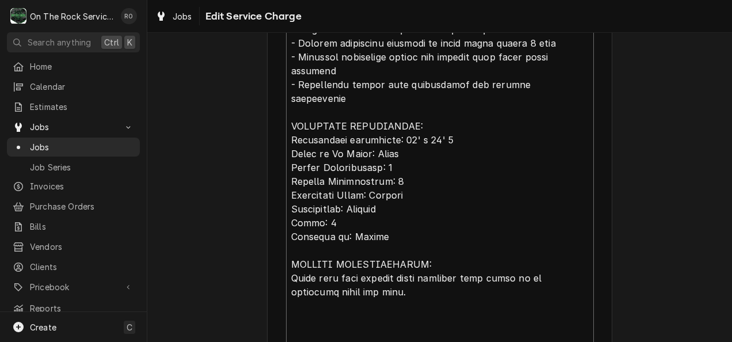
scroll to position [14, 0]
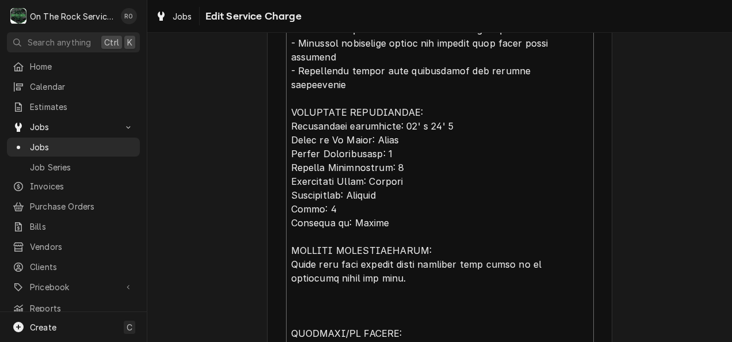
click at [356, 176] on textarea "Service Summary" at bounding box center [440, 167] width 308 height 605
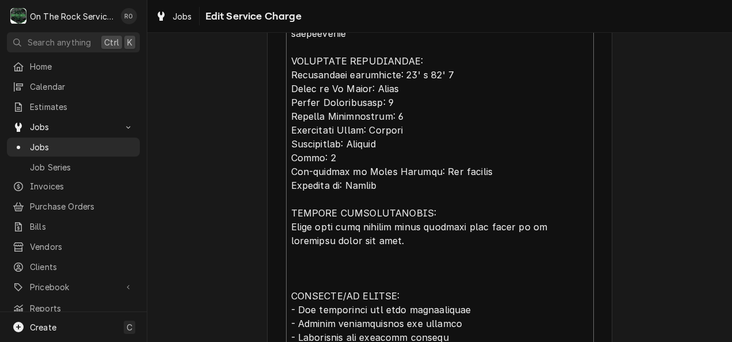
scroll to position [567, 0]
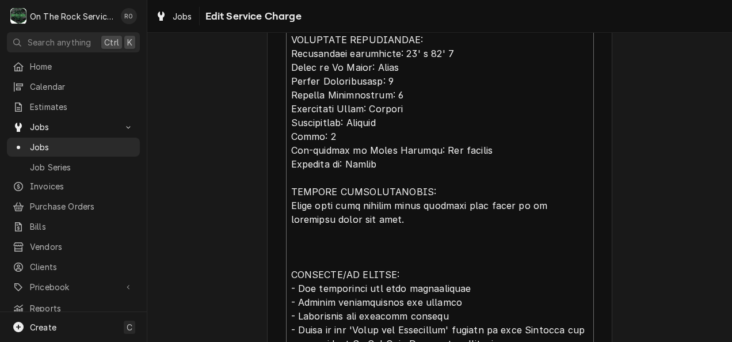
click at [393, 197] on textarea "Service Summary" at bounding box center [440, 102] width 308 height 619
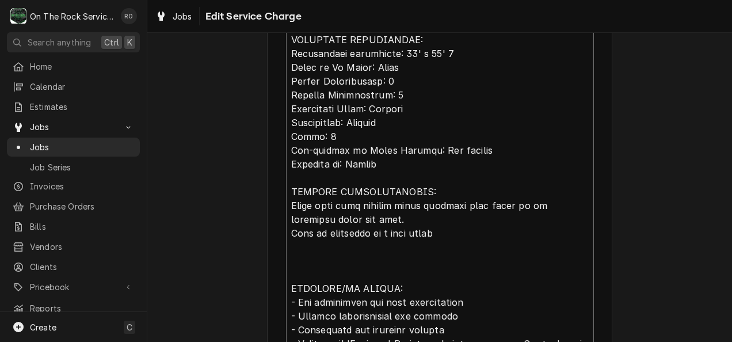
click at [286, 258] on textarea "Service Summary" at bounding box center [440, 109] width 308 height 633
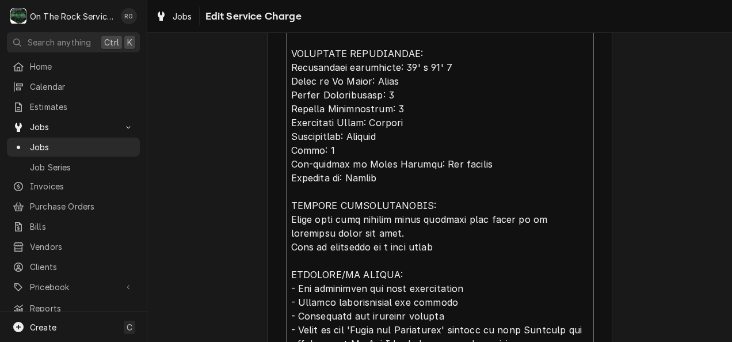
scroll to position [581, 0]
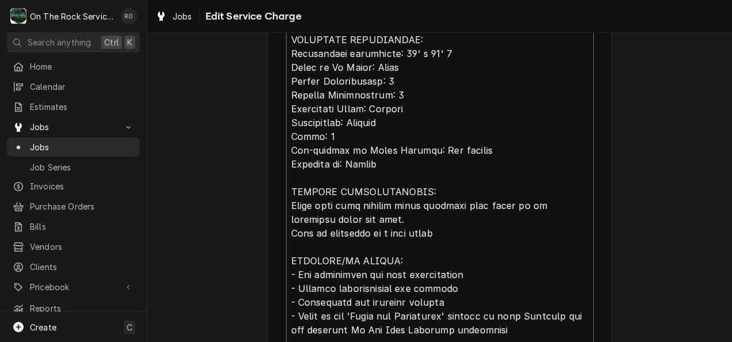
drag, startPoint x: 438, startPoint y: 208, endPoint x: 419, endPoint y: 204, distance: 19.4
click at [419, 204] on textarea "Service Summary" at bounding box center [440, 81] width 308 height 605
click at [487, 205] on textarea "Service Summary" at bounding box center [440, 81] width 308 height 605
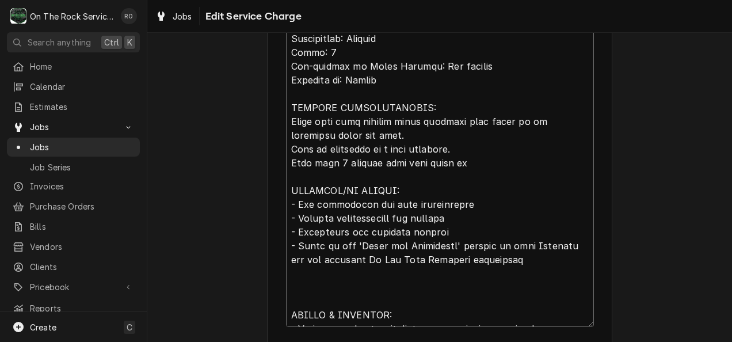
scroll to position [657, 0]
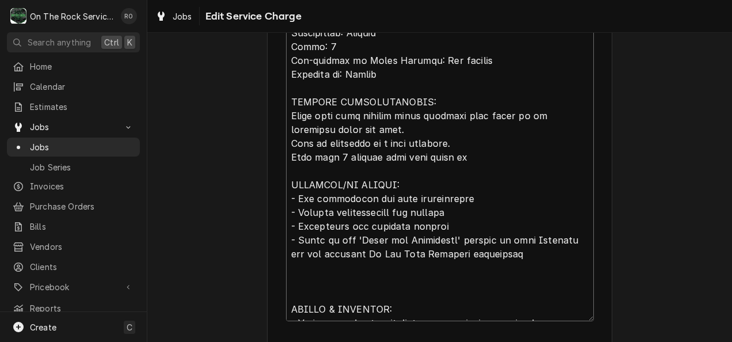
click at [495, 226] on textarea "Service Summary" at bounding box center [440, 12] width 308 height 619
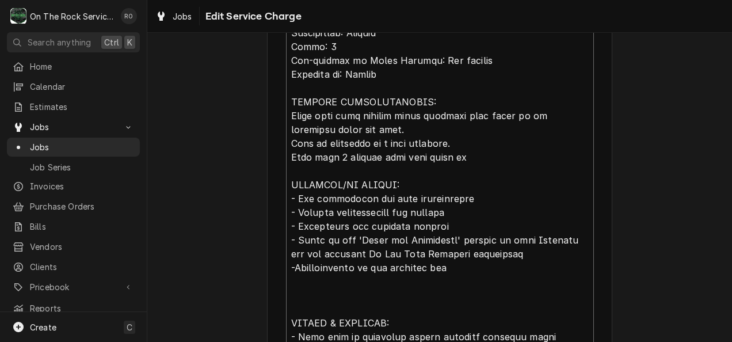
scroll to position [0, 0]
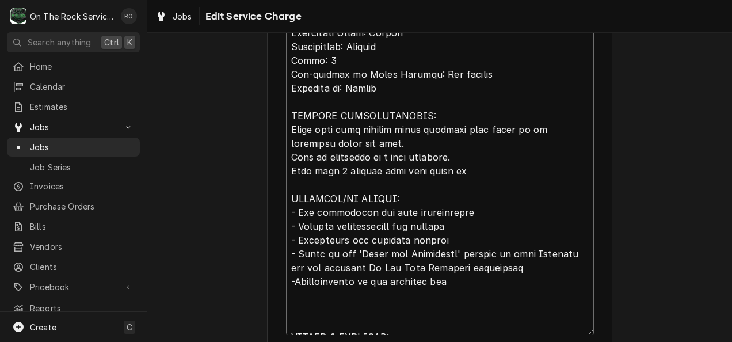
click at [454, 172] on textarea "Service Summary" at bounding box center [440, 19] width 308 height 633
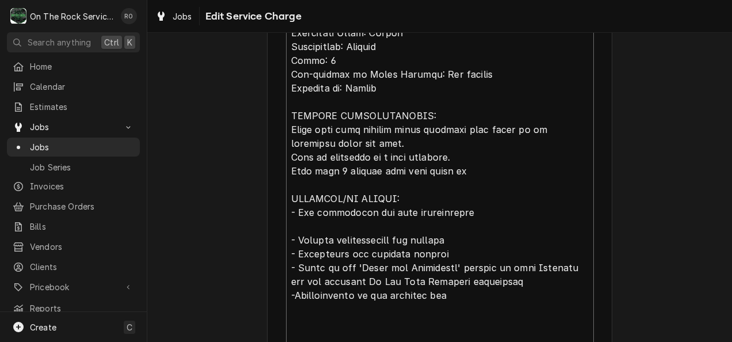
scroll to position [671, 0]
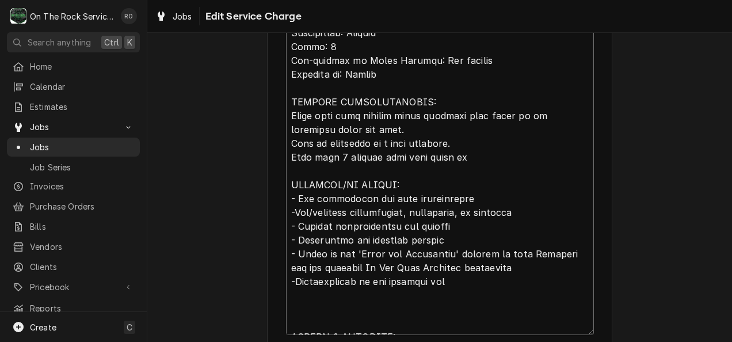
click at [288, 314] on textarea "Service Summary" at bounding box center [440, 12] width 308 height 647
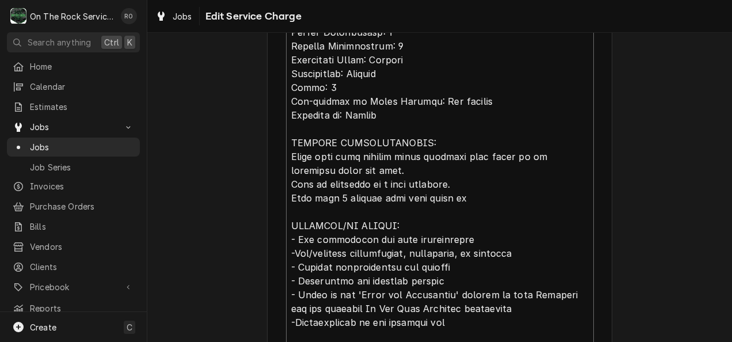
scroll to position [630, 0]
click at [474, 154] on textarea "Service Summary" at bounding box center [440, 39] width 308 height 619
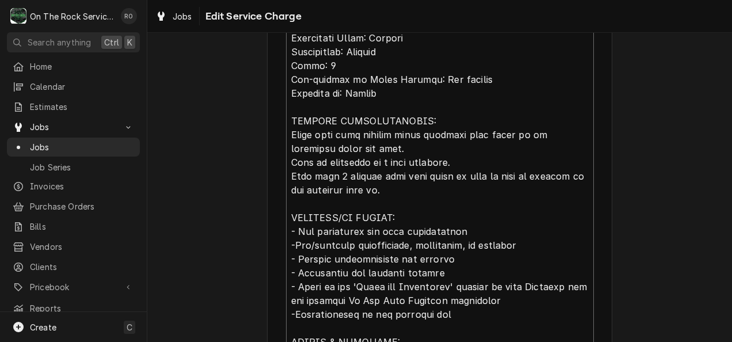
scroll to position [612, 0]
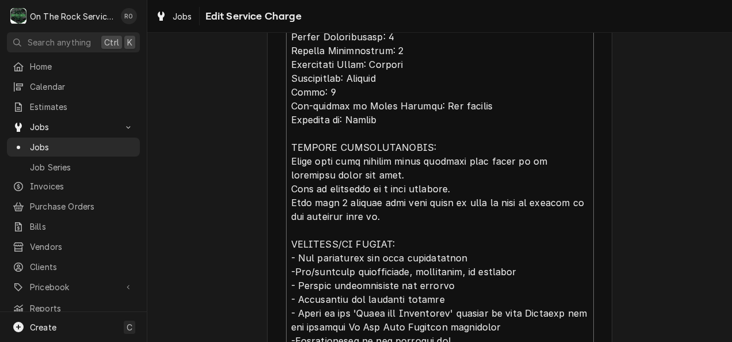
click at [286, 132] on textarea "Service Summary" at bounding box center [440, 64] width 308 height 633
click at [286, 159] on textarea "Service Summary" at bounding box center [440, 64] width 308 height 633
click at [286, 173] on textarea "Service Summary" at bounding box center [440, 64] width 308 height 633
click at [292, 159] on textarea "Service Summary" at bounding box center [440, 64] width 308 height 633
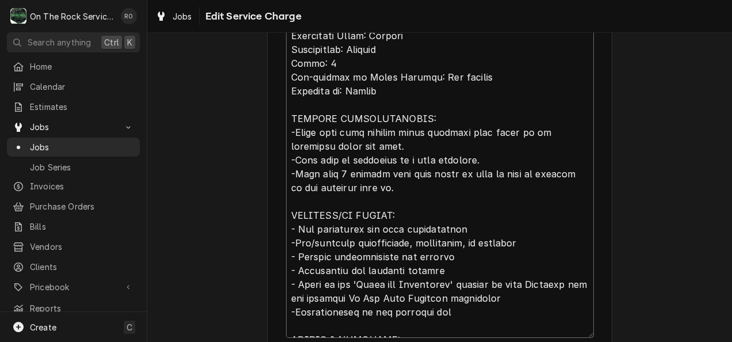
scroll to position [14, 0]
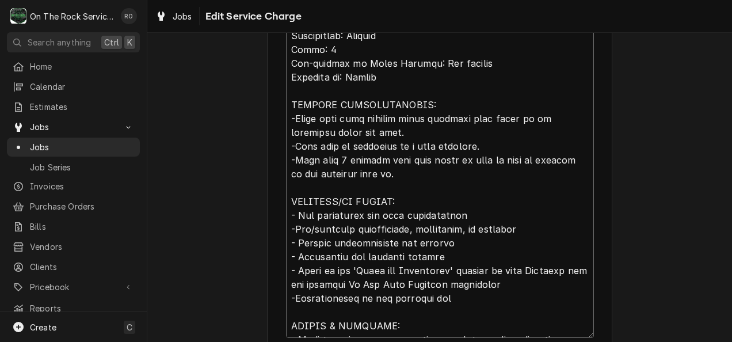
click at [491, 119] on textarea "Service Summary" at bounding box center [440, 22] width 308 height 633
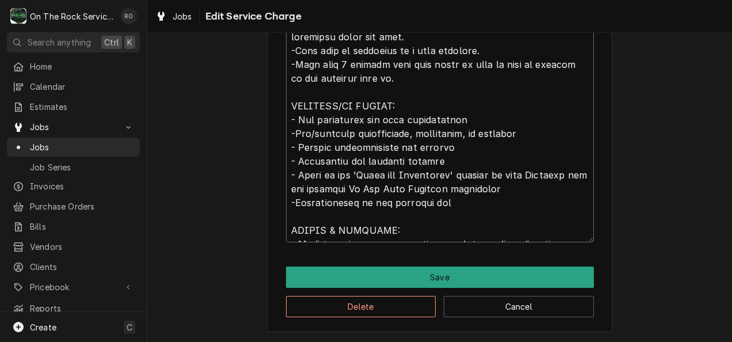
scroll to position [749, 0]
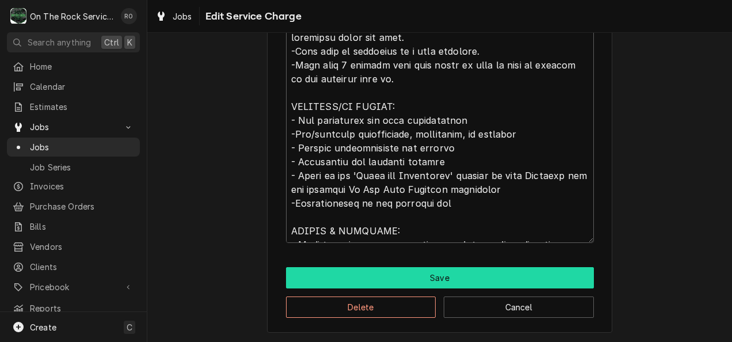
click at [538, 286] on button "Save" at bounding box center [440, 277] width 308 height 21
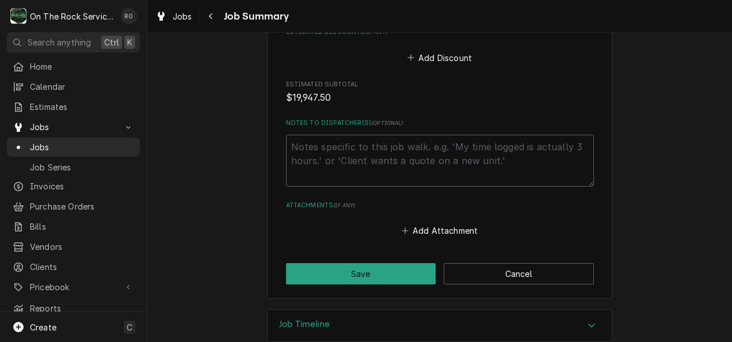
scroll to position [1252, 0]
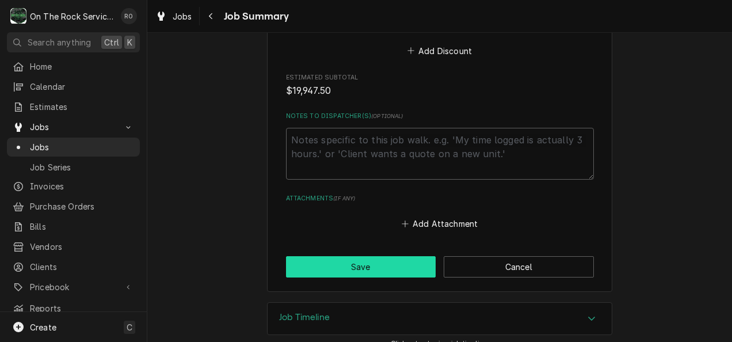
click at [358, 256] on button "Save" at bounding box center [361, 266] width 150 height 21
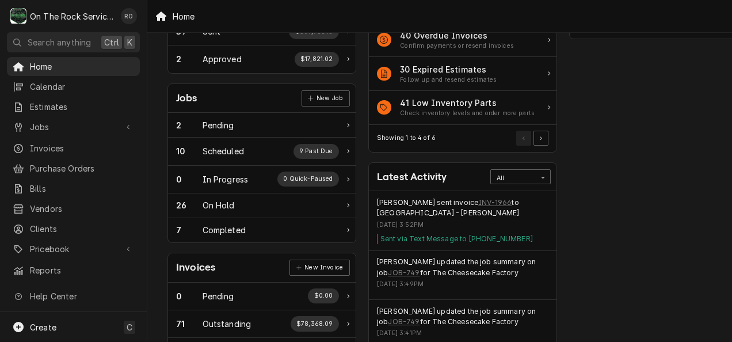
scroll to position [127, 0]
click at [77, 117] on link "Jobs" at bounding box center [73, 126] width 133 height 19
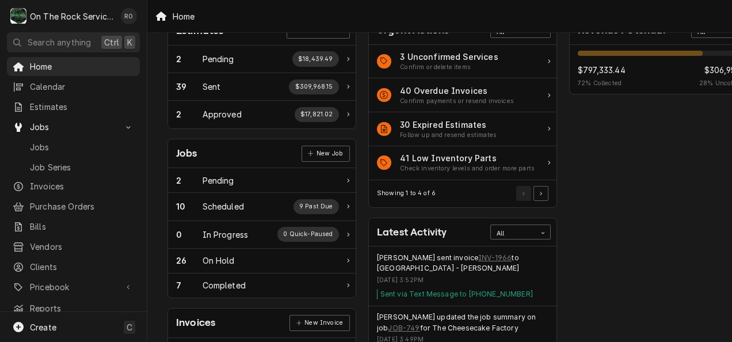
scroll to position [73, 0]
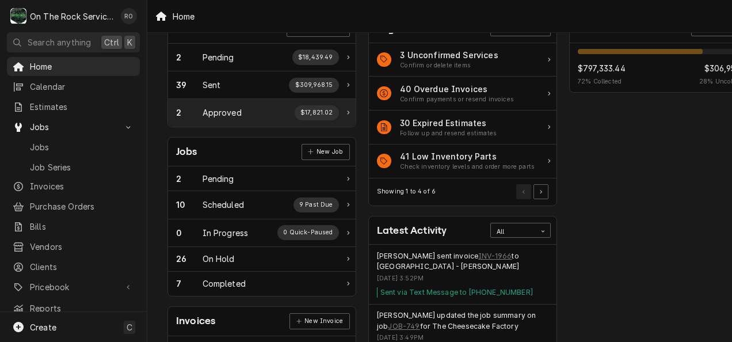
click at [282, 113] on div "2 Approved $17,821.02" at bounding box center [257, 112] width 163 height 15
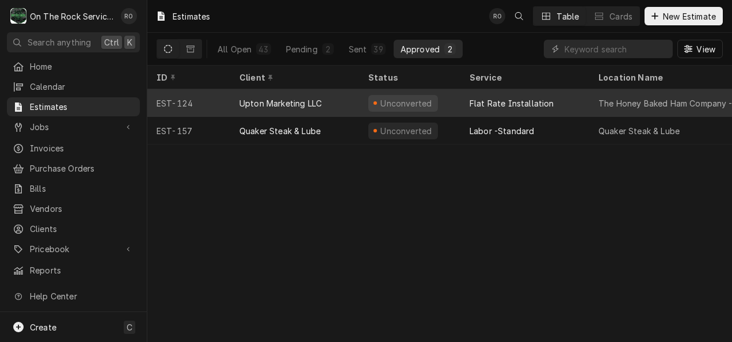
click at [429, 100] on div "Unconverted" at bounding box center [404, 103] width 70 height 17
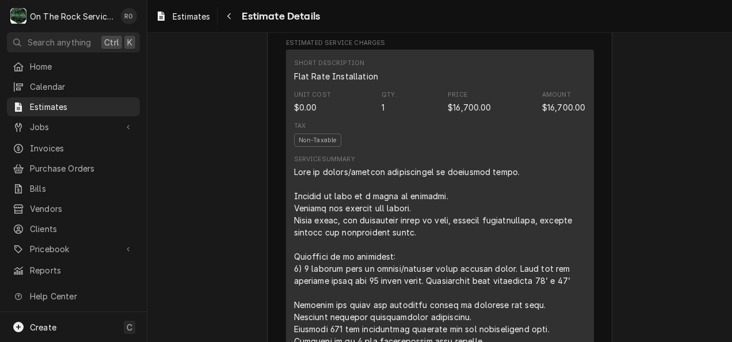
scroll to position [598, 0]
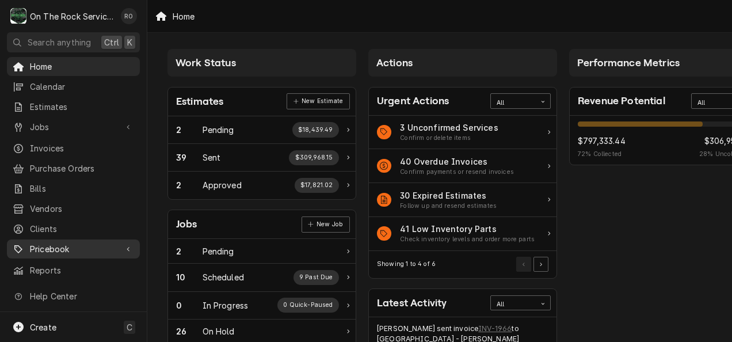
click at [71, 243] on span "Pricebook" at bounding box center [73, 249] width 87 height 12
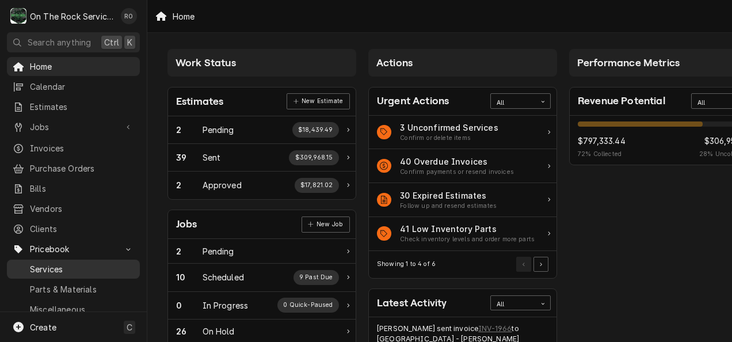
click at [77, 267] on div "Services" at bounding box center [73, 269] width 128 height 14
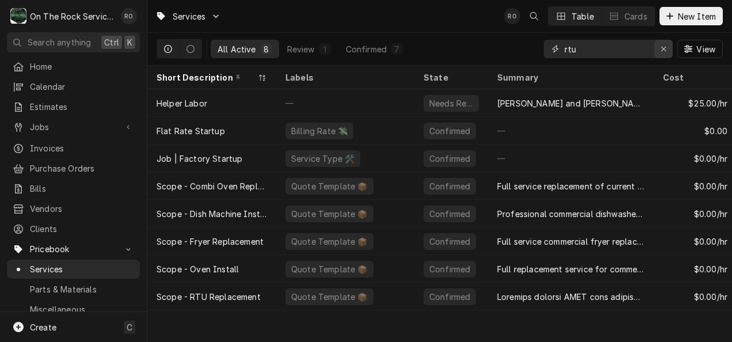
click at [662, 46] on icon "Erase input" at bounding box center [664, 49] width 6 height 8
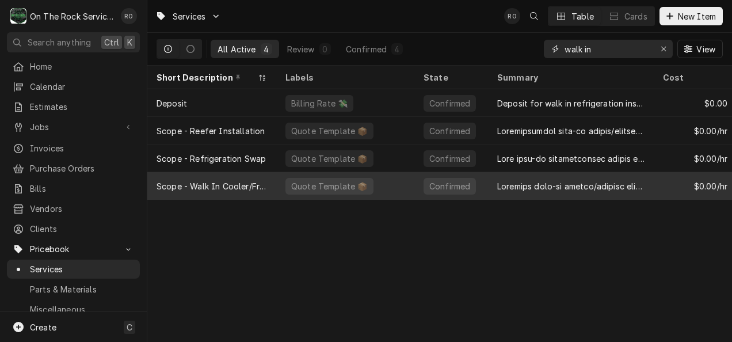
type input "walk in"
click at [364, 175] on div "Quote Template 📦" at bounding box center [345, 186] width 138 height 28
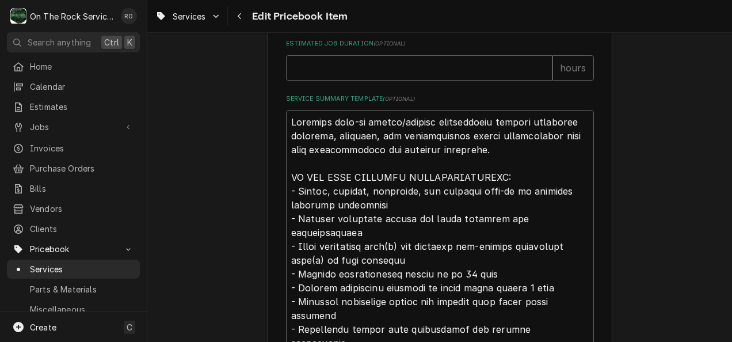
scroll to position [14, 0]
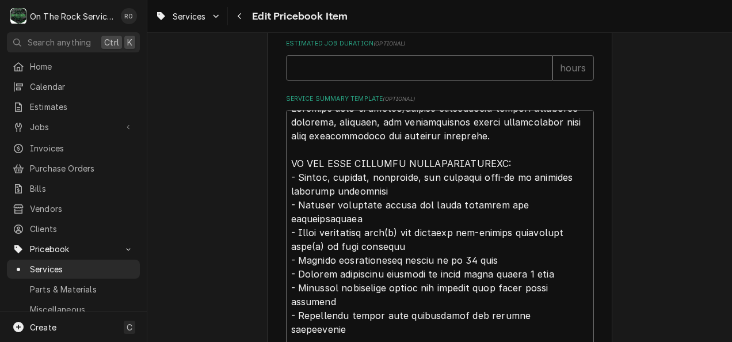
click at [472, 137] on textarea "Service Summary Template ( optional )" at bounding box center [440, 288] width 308 height 356
paste textarea "receiving on site, assembly, and refrigeration system installation with full co…"
type textarea "x"
type textarea "Complete walk-in cooler/freezer installation service including receiving on sit…"
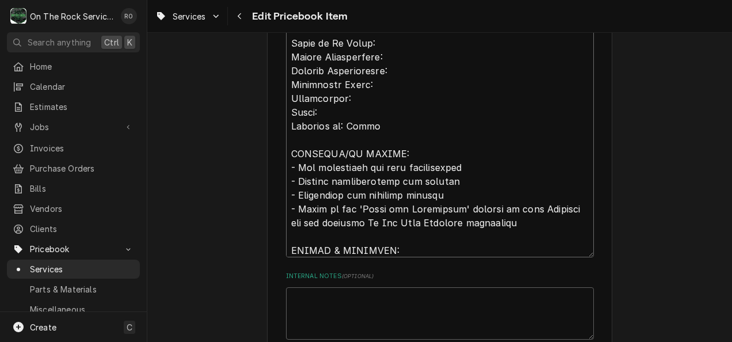
scroll to position [0, 0]
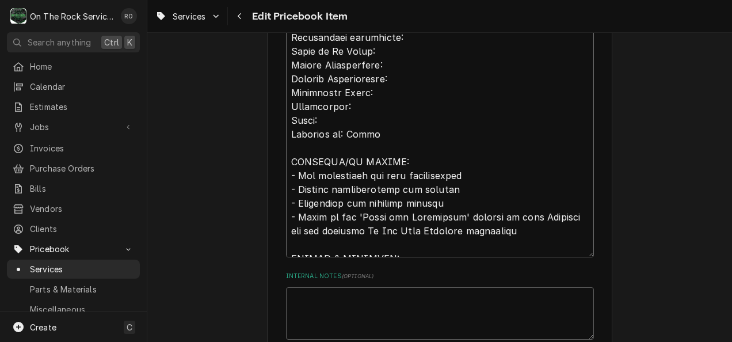
click at [382, 102] on textarea "Service Summary Template ( optional )" at bounding box center [440, 10] width 308 height 495
type textarea "x"
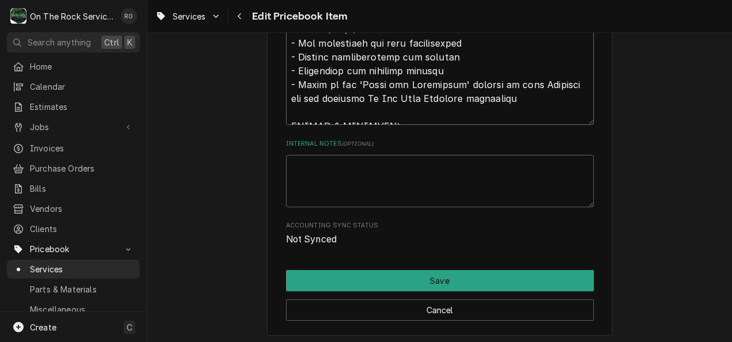
scroll to position [1000, 0]
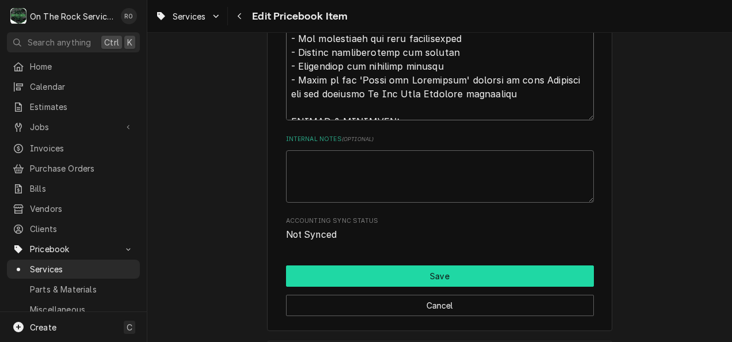
type textarea "Complete walk-in cooler/freezer installation service including receiving on sit…"
click at [513, 276] on button "Save" at bounding box center [440, 275] width 308 height 21
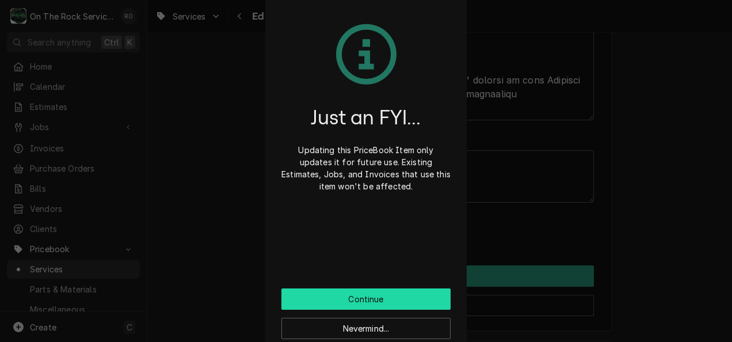
click at [430, 298] on button "Continue" at bounding box center [366, 298] width 169 height 21
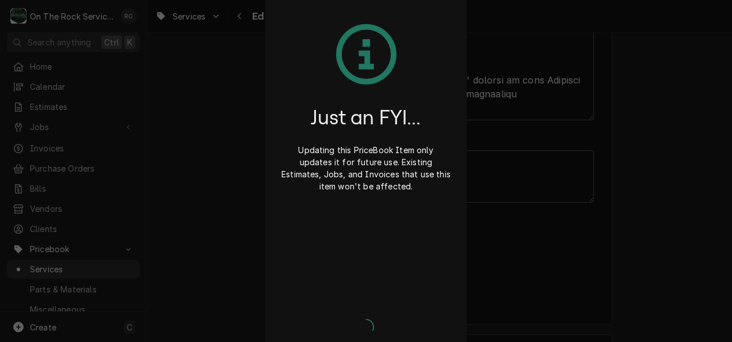
type textarea "x"
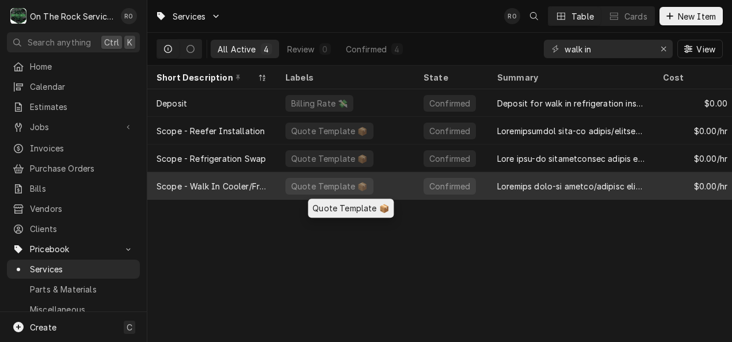
click at [409, 178] on div "Quote Template 📦" at bounding box center [345, 186] width 138 height 28
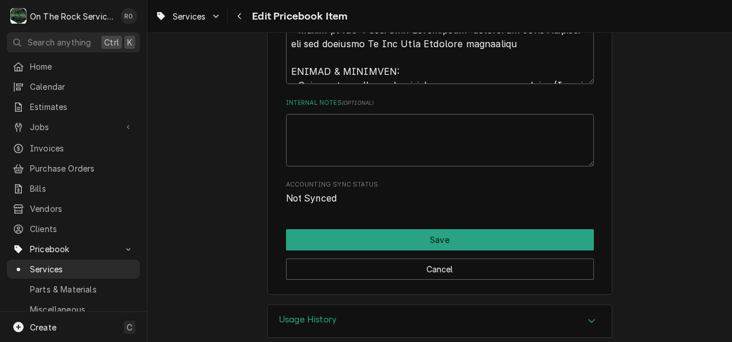
scroll to position [1053, 0]
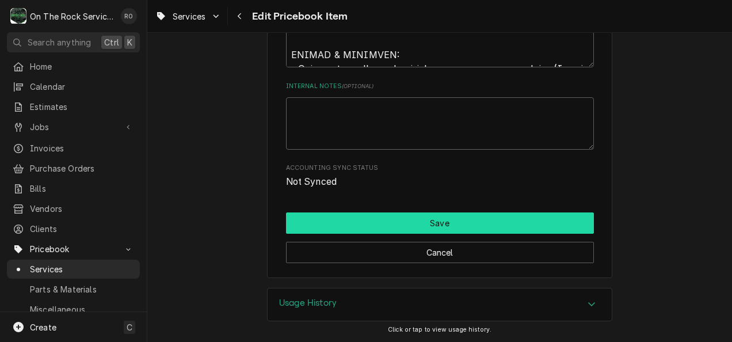
click at [466, 226] on button "Save" at bounding box center [440, 222] width 308 height 21
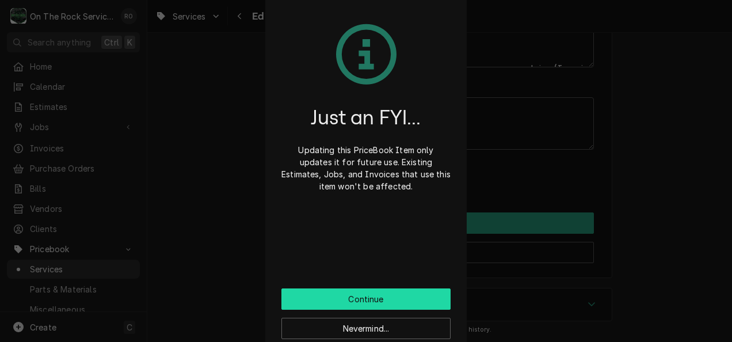
click at [366, 299] on button "Continue" at bounding box center [366, 298] width 169 height 21
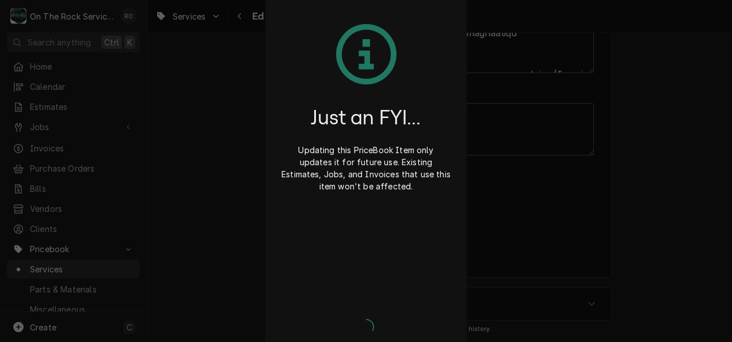
scroll to position [1046, 0]
type textarea "x"
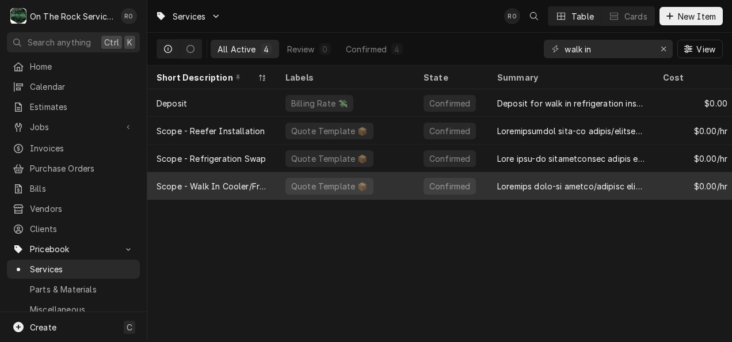
click at [257, 181] on div "Scope - Walk In Cooler/Freezer Install" at bounding box center [212, 186] width 111 height 12
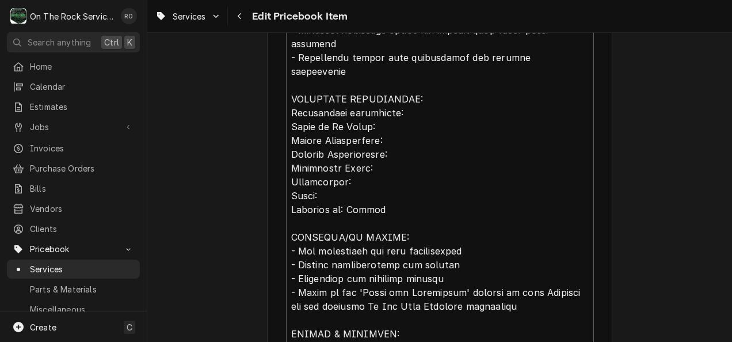
scroll to position [776, 0]
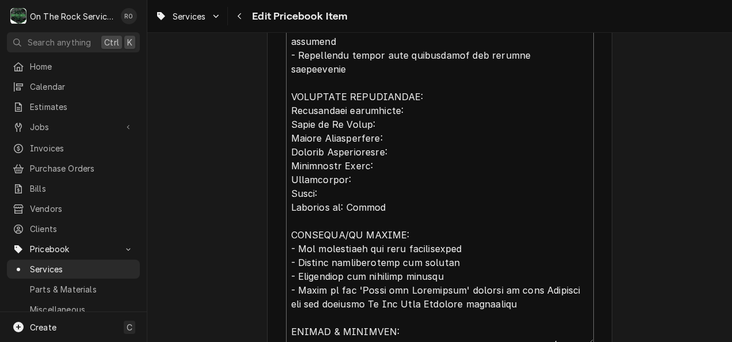
click at [436, 174] on textarea "Service Summary Template ( optional )" at bounding box center [440, 97] width 308 height 495
type textarea "x"
type textarea "Complete walk-in cooler/freezer installation service including receiving on sit…"
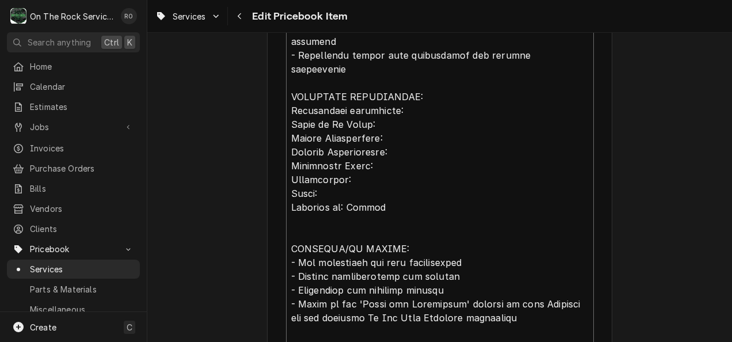
type textarea "x"
type textarea "Complete walk-in cooler/freezer installation service including receiving on sit…"
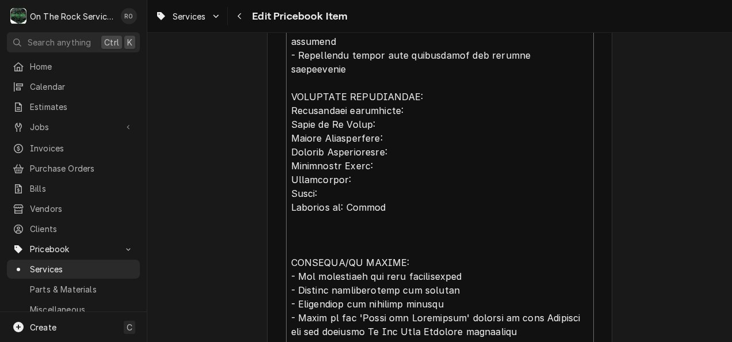
type textarea "x"
type textarea "Complete walk-in cooler/freezer installation service including receiving on sit…"
type textarea "x"
type textarea "Complete walk-in cooler/freezer installation service including receiving on sit…"
type textarea "x"
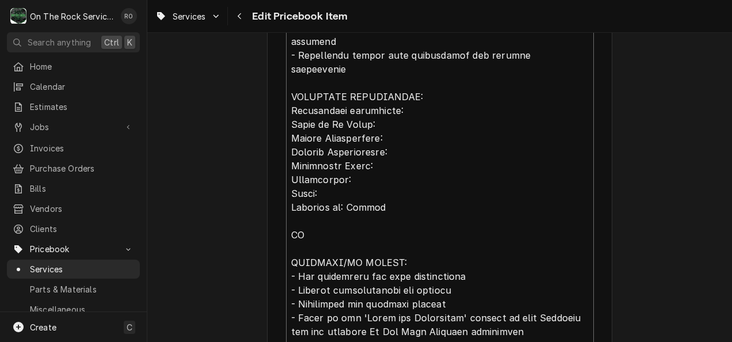
type textarea "Complete walk-in cooler/freezer installation service including receiving on sit…"
type textarea "x"
type textarea "Complete walk-in cooler/freezer installation service including receiving on sit…"
type textarea "x"
type textarea "Complete walk-in cooler/freezer installation service including receiving on sit…"
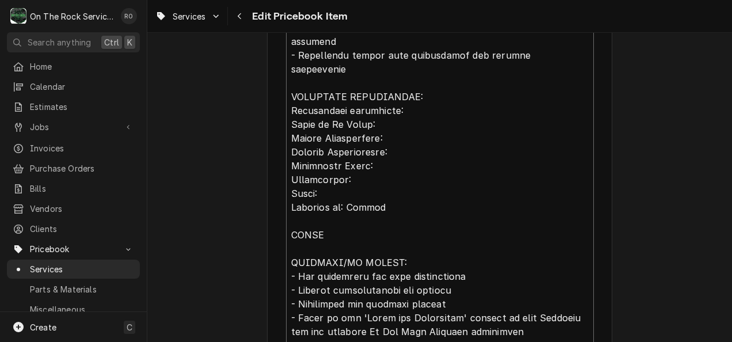
type textarea "x"
type textarea "Complete walk-in cooler/freezer installation service including receiving on sit…"
type textarea "x"
type textarea "Complete walk-in cooler/freezer installation service including receiving on sit…"
type textarea "x"
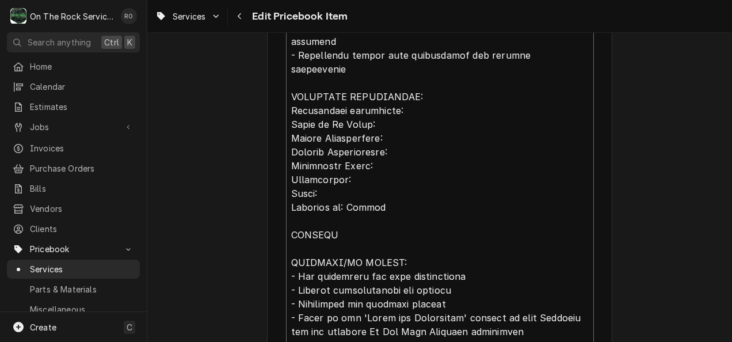
type textarea "Complete walk-in cooler/freezer installation service including receiving on sit…"
type textarea "x"
type textarea "Complete walk-in cooler/freezer installation service including receiving on sit…"
type textarea "x"
type textarea "Complete walk-in cooler/freezer installation service including receiving on sit…"
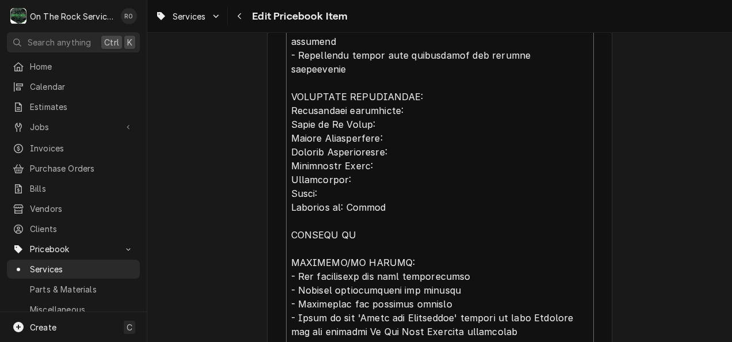
type textarea "x"
type textarea "Complete walk-in cooler/freezer installation service including receiving on sit…"
type textarea "x"
type textarea "Complete walk-in cooler/freezer installation service including receiving on sit…"
type textarea "x"
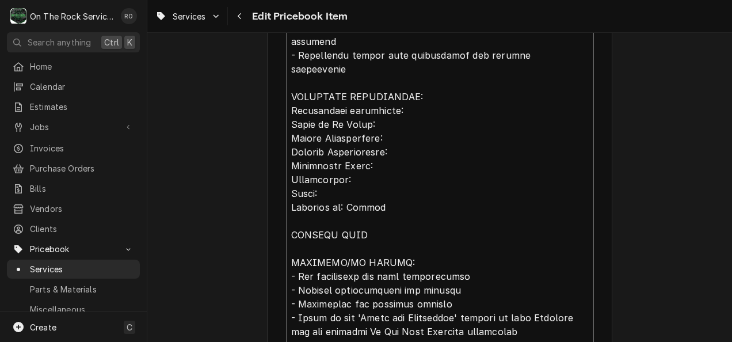
type textarea "Complete walk-in cooler/freezer installation service including receiving on sit…"
type textarea "x"
type textarea "Complete walk-in cooler/freezer installation service including receiving on sit…"
type textarea "x"
type textarea "Complete walk-in cooler/freezer installation service including receiving on sit…"
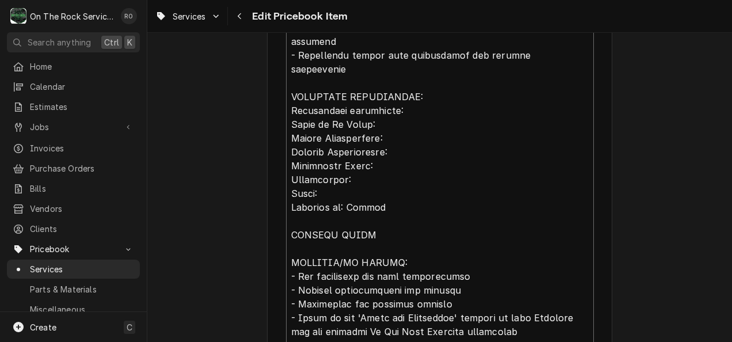
type textarea "x"
type textarea "Complete walk-in cooler/freezer installation service including receiving on sit…"
type textarea "x"
type textarea "Complete walk-in cooler/freezer installation service including receiving on sit…"
type textarea "x"
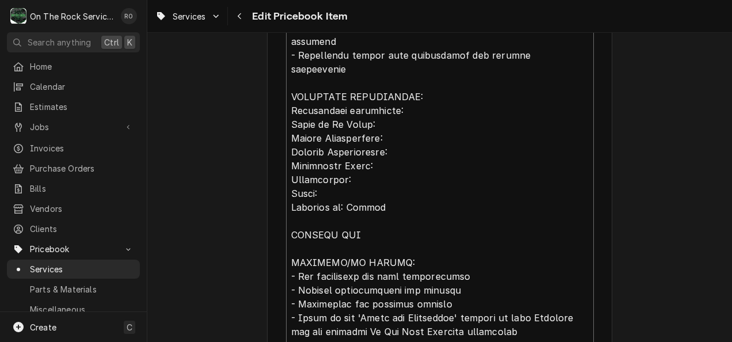
type textarea "Complete walk-in cooler/freezer installation service including receiving on sit…"
type textarea "x"
type textarea "Complete walk-in cooler/freezer installation service including receiving on sit…"
type textarea "x"
type textarea "Complete walk-in cooler/freezer installation service including receiving on sit…"
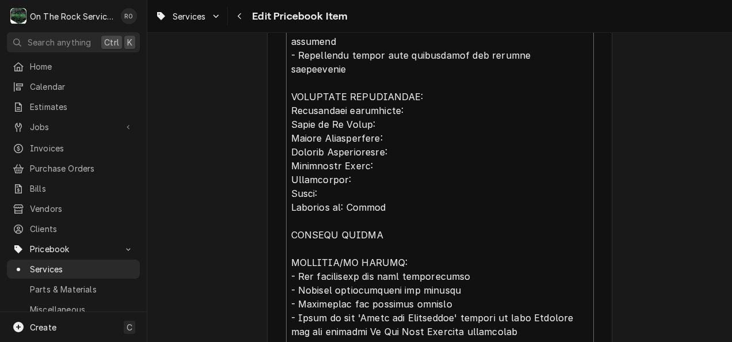
type textarea "x"
type textarea "Complete walk-in cooler/freezer installation service including receiving on sit…"
type textarea "x"
type textarea "Complete walk-in cooler/freezer installation service including receiving on sit…"
type textarea "x"
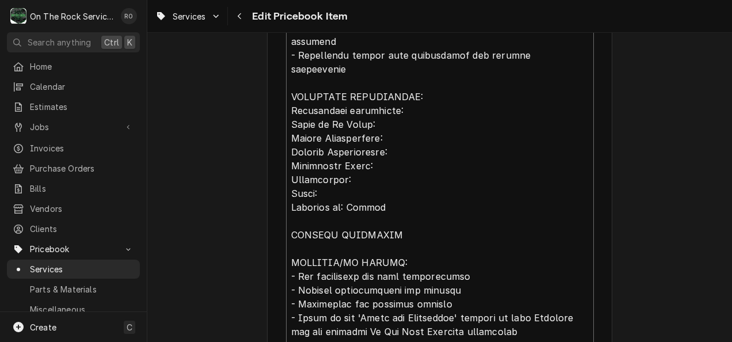
type textarea "Complete walk-in cooler/freezer installation service including receiving on sit…"
type textarea "x"
type textarea "Complete walk-in cooler/freezer installation service including receiving on sit…"
type textarea "x"
type textarea "Complete walk-in cooler/freezer installation service including receiving on sit…"
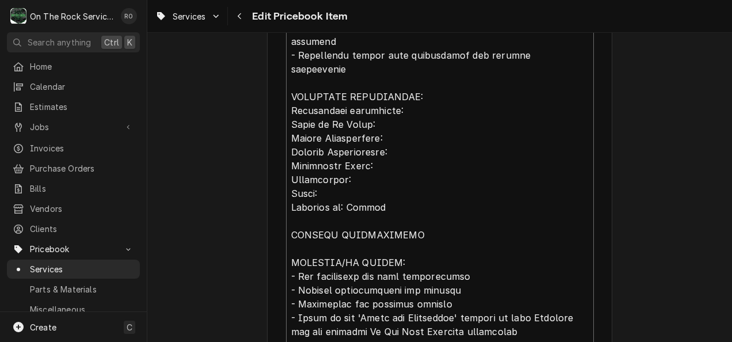
type textarea "x"
type textarea "Complete walk-in cooler/freezer installation service including receiving on sit…"
type textarea "x"
type textarea "Complete walk-in cooler/freezer installation service including receiving on sit…"
type textarea "x"
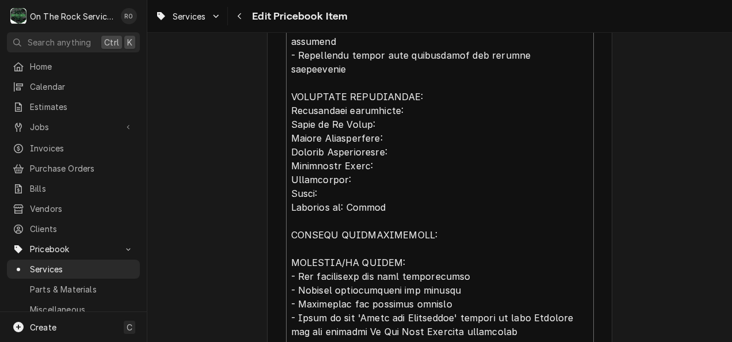
type textarea "Complete walk-in cooler/freezer installation service including receiving on sit…"
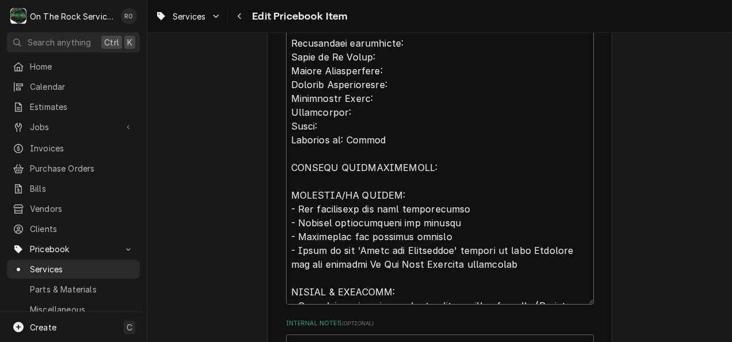
scroll to position [849, 0]
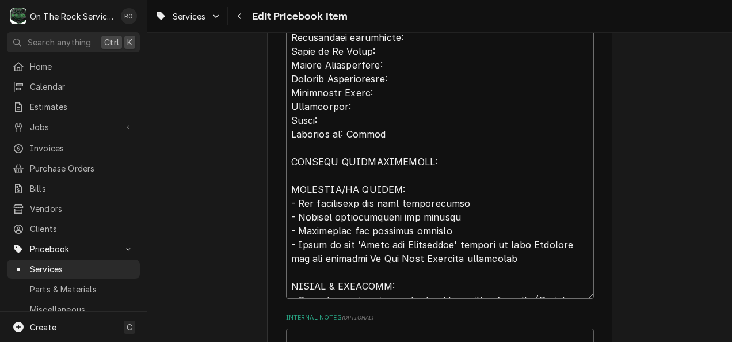
click at [476, 174] on textarea "Service Summary Template ( optional )" at bounding box center [440, 38] width 308 height 522
type textarea "x"
type textarea "Complete walk-in cooler/freezer installation service including receiving on sit…"
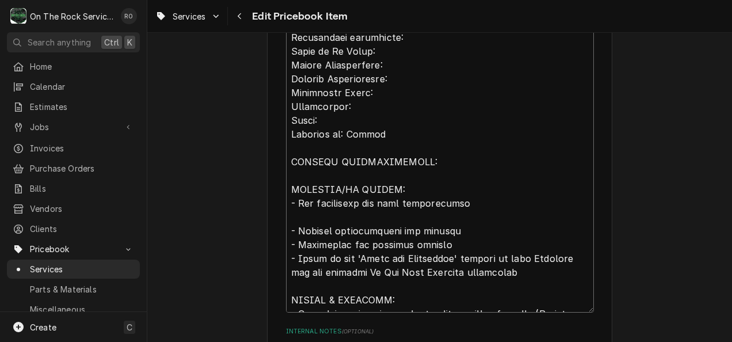
type textarea "x"
type textarea "Complete walk-in cooler/freezer installation service including receiving on sit…"
type textarea "x"
type textarea "Complete walk-in cooler/freezer installation service including receiving on sit…"
type textarea "x"
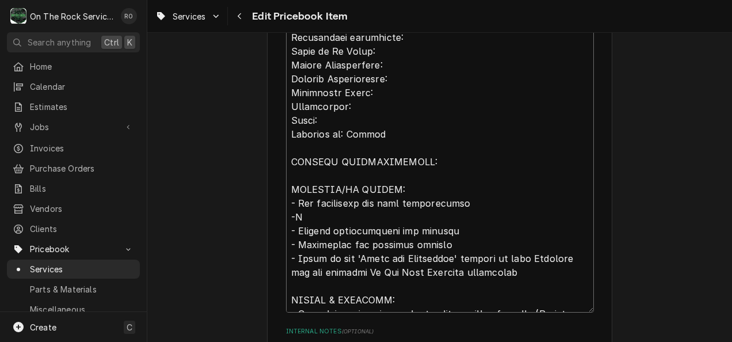
type textarea "Complete walk-in cooler/freezer installation service including receiving on sit…"
type textarea "x"
type textarea "Complete walk-in cooler/freezer installation service including receiving on sit…"
type textarea "x"
type textarea "Complete walk-in cooler/freezer installation service including receiving on sit…"
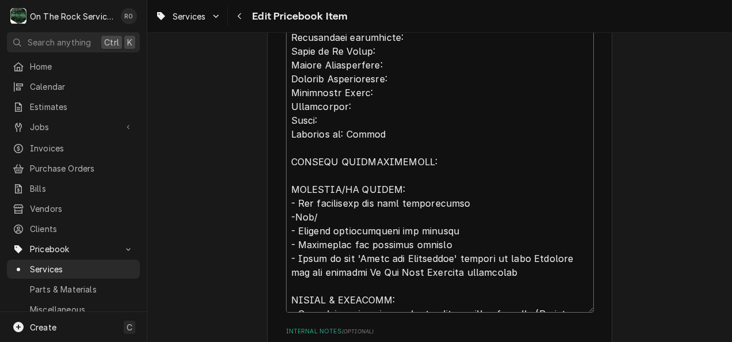
type textarea "x"
type textarea "Complete walk-in cooler/freezer installation service including receiving on sit…"
type textarea "x"
type textarea "Complete walk-in cooler/freezer installation service including receiving on sit…"
type textarea "x"
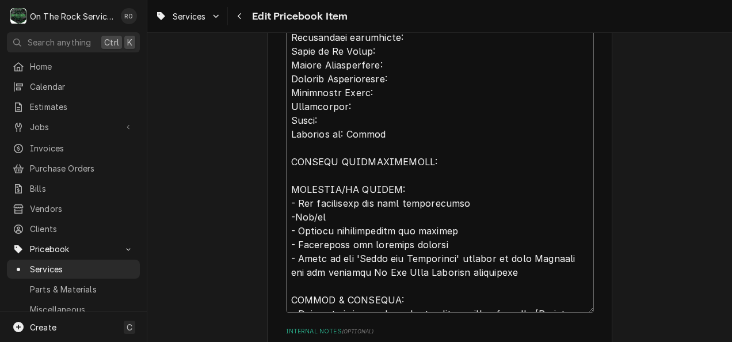
type textarea "Complete walk-in cooler/freezer installation service including receiving on sit…"
type textarea "x"
type textarea "Complete walk-in cooler/freezer installation service including receiving on sit…"
type textarea "x"
type textarea "Complete walk-in cooler/freezer installation service including receiving on sit…"
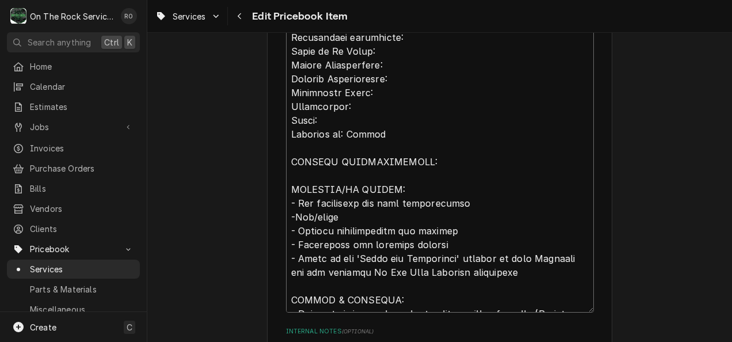
type textarea "x"
type textarea "Complete walk-in cooler/freezer installation service including receiving on sit…"
type textarea "x"
type textarea "Complete walk-in cooler/freezer installation service including receiving on sit…"
type textarea "x"
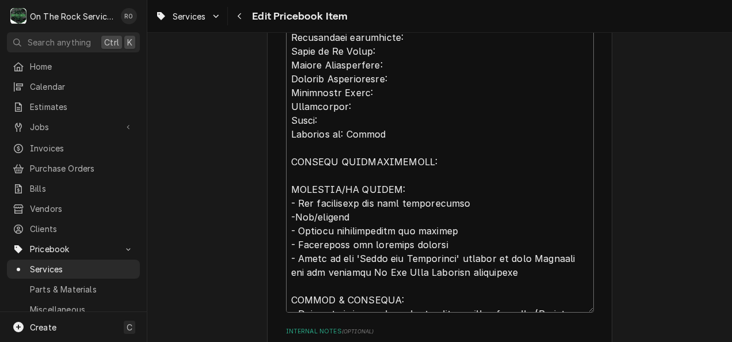
type textarea "Complete walk-in cooler/freezer installation service including receiving on sit…"
type textarea "x"
type textarea "Complete walk-in cooler/freezer installation service including receiving on sit…"
type textarea "x"
type textarea "Complete walk-in cooler/freezer installation service including receiving on sit…"
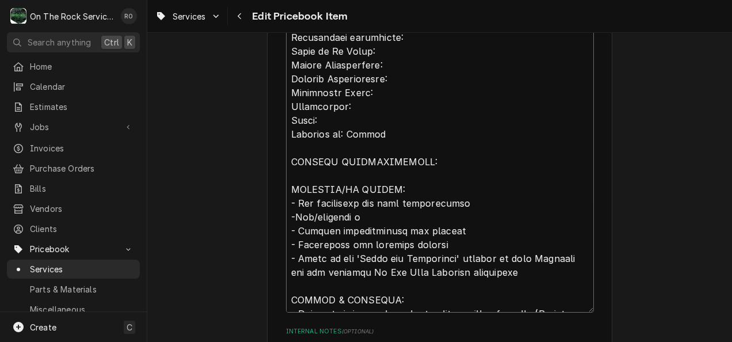
type textarea "x"
type textarea "Complete walk-in cooler/freezer installation service including receiving on sit…"
type textarea "x"
type textarea "Complete walk-in cooler/freezer installation service including receiving on sit…"
type textarea "x"
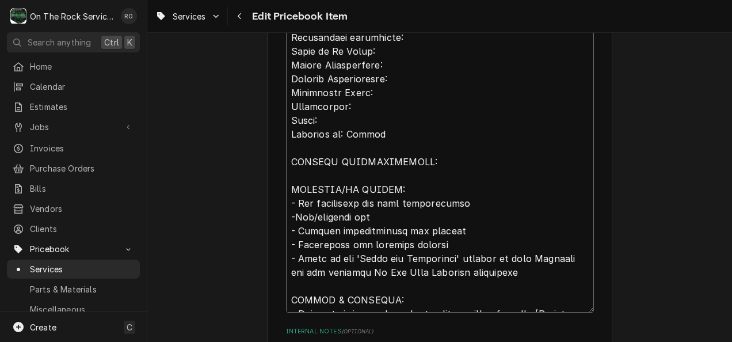
type textarea "Complete walk-in cooler/freezer installation service including receiving on sit…"
type textarea "x"
type textarea "Complete walk-in cooler/freezer installation service including receiving on sit…"
type textarea "x"
type textarea "Complete walk-in cooler/freezer installation service including receiving on sit…"
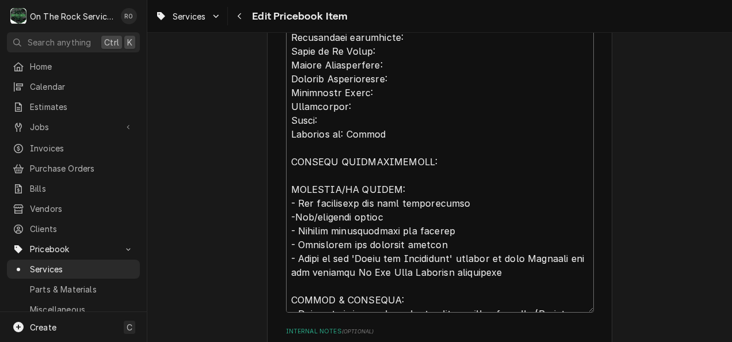
type textarea "x"
type textarea "Complete walk-in cooler/freezer installation service including receiving on sit…"
type textarea "x"
type textarea "Complete walk-in cooler/freezer installation service including receiving on sit…"
type textarea "x"
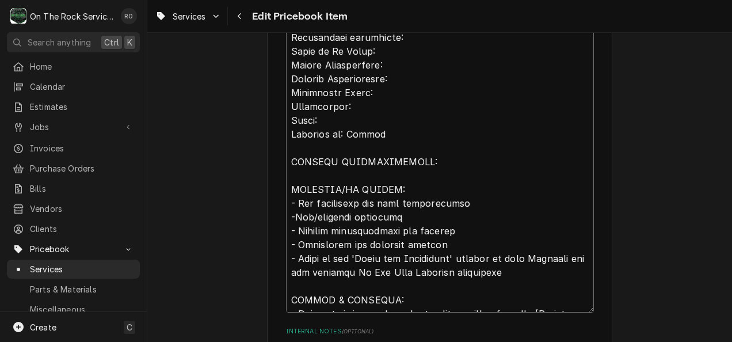
type textarea "Complete walk-in cooler/freezer installation service including receiving on sit…"
type textarea "x"
type textarea "Complete walk-in cooler/freezer installation service including receiving on sit…"
type textarea "x"
type textarea "Complete walk-in cooler/freezer installation service including receiving on sit…"
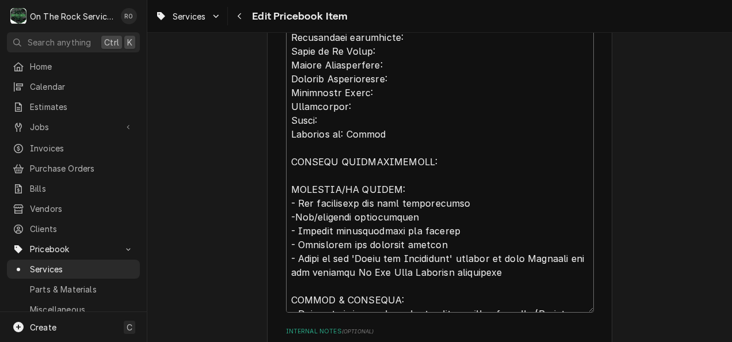
type textarea "x"
type textarea "Complete walk-in cooler/freezer installation service including receiving on sit…"
type textarea "x"
type textarea "Complete walk-in cooler/freezer installation service including receiving on sit…"
type textarea "x"
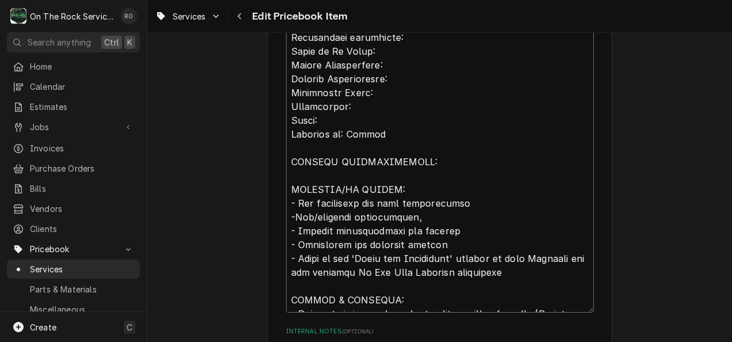
type textarea "Complete walk-in cooler/freezer installation service including receiving on sit…"
type textarea "x"
type textarea "Complete walk-in cooler/freezer installation service including receiving on sit…"
type textarea "x"
type textarea "Complete walk-in cooler/freezer installation service including receiving on sit…"
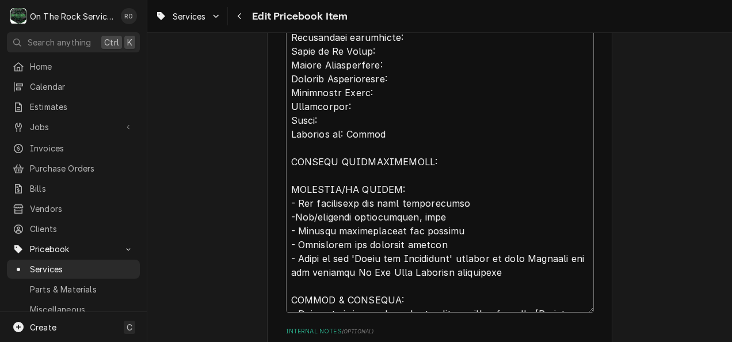
type textarea "x"
type textarea "Complete walk-in cooler/freezer installation service including receiving on sit…"
type textarea "x"
type textarea "Complete walk-in cooler/freezer installation service including receiving on sit…"
type textarea "x"
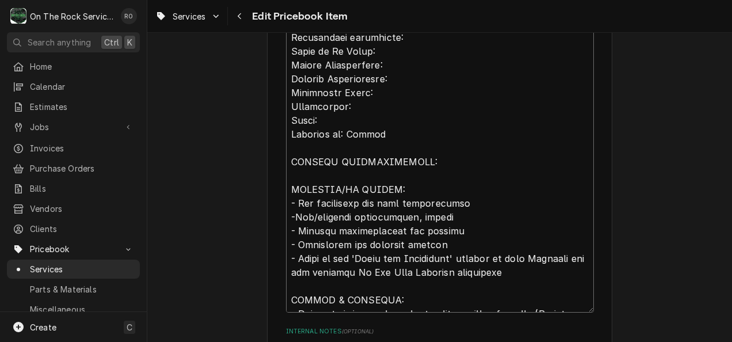
type textarea "Complete walk-in cooler/freezer installation service including receiving on sit…"
type textarea "x"
type textarea "Complete walk-in cooler/freezer installation service including receiving on sit…"
type textarea "x"
type textarea "Complete walk-in cooler/freezer installation service including receiving on sit…"
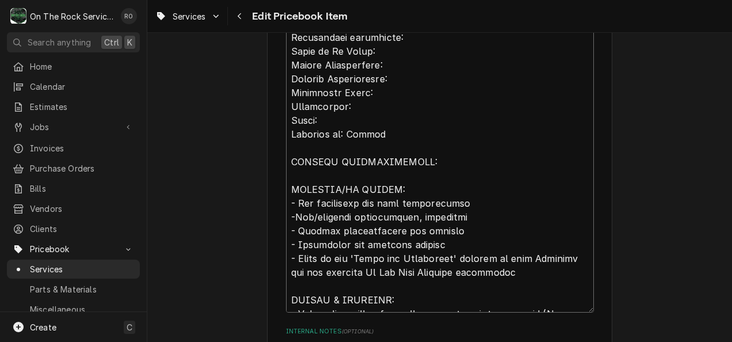
type textarea "x"
type textarea "Complete walk-in cooler/freezer installation service including receiving on sit…"
type textarea "x"
type textarea "Complete walk-in cooler/freezer installation service including receiving on sit…"
type textarea "x"
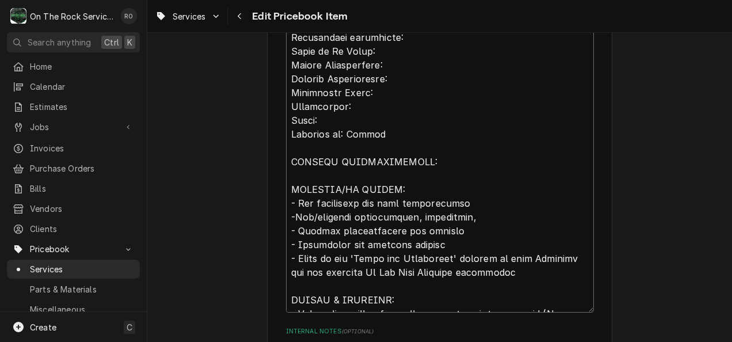
type textarea "Complete walk-in cooler/freezer installation service including receiving on sit…"
type textarea "x"
type textarea "Complete walk-in cooler/freezer installation service including receiving on sit…"
type textarea "x"
type textarea "Complete walk-in cooler/freezer installation service including receiving on sit…"
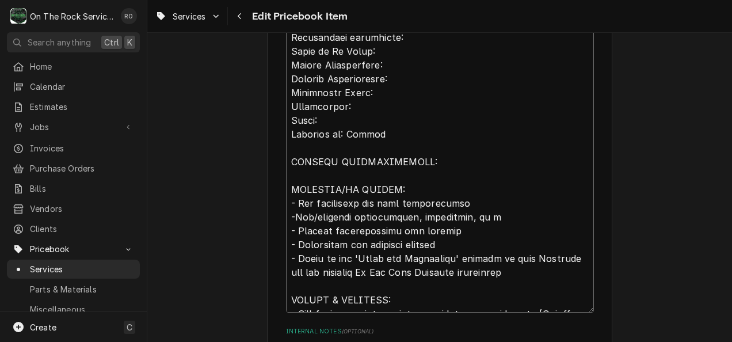
type textarea "x"
type textarea "Complete walk-in cooler/freezer installation service including receiving on sit…"
type textarea "x"
type textarea "Complete walk-in cooler/freezer installation service including receiving on sit…"
type textarea "x"
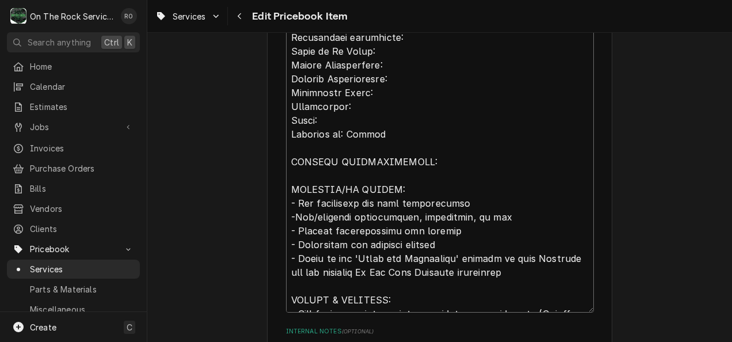
type textarea "Complete walk-in cooler/freezer installation service including receiving on sit…"
type textarea "x"
type textarea "Complete walk-in cooler/freezer installation service including receiving on sit…"
type textarea "x"
type textarea "Complete walk-in cooler/freezer installation service including receiving on sit…"
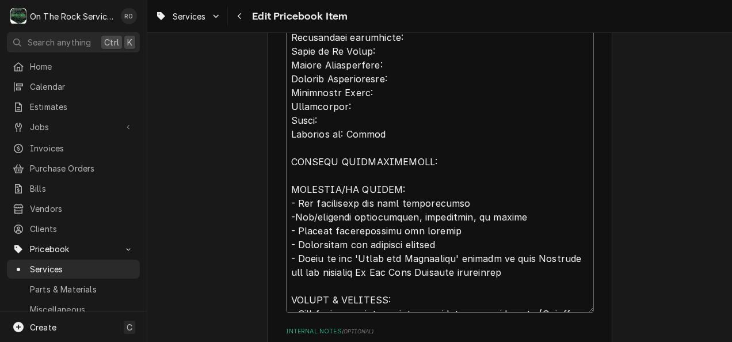
type textarea "x"
type textarea "Complete walk-in cooler/freezer installation service including receiving on sit…"
type textarea "x"
type textarea "Complete walk-in cooler/freezer installation service including receiving on sit…"
type textarea "x"
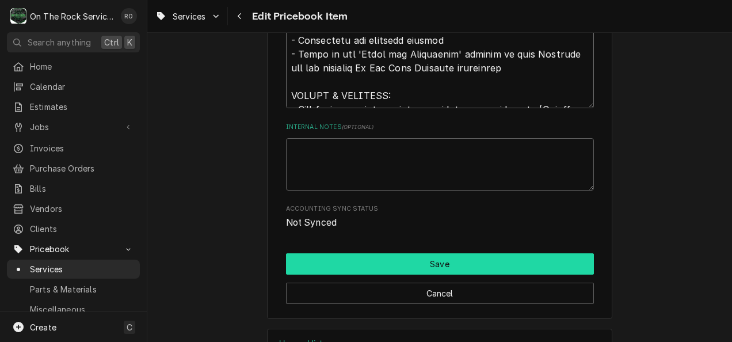
scroll to position [1054, 0]
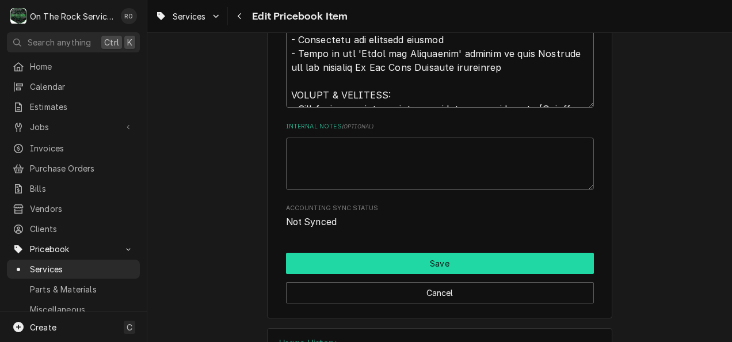
type textarea "Complete walk-in cooler/freezer installation service including receiving on sit…"
click at [477, 263] on button "Save" at bounding box center [440, 263] width 308 height 21
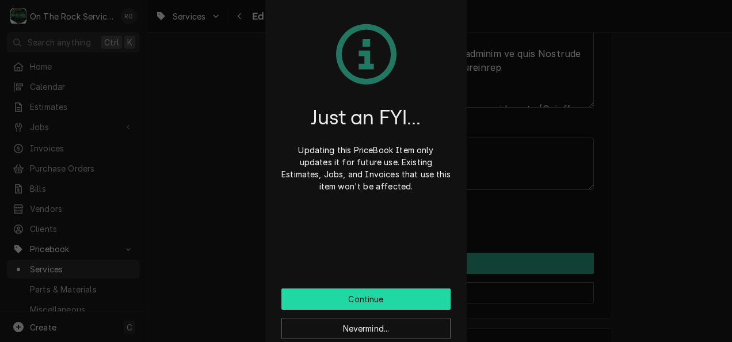
click at [379, 302] on button "Continue" at bounding box center [366, 298] width 169 height 21
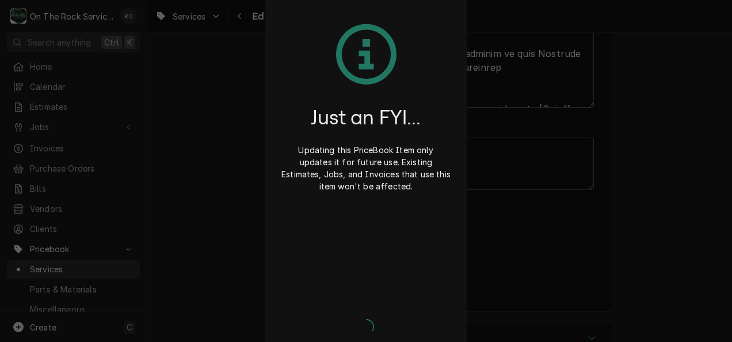
type textarea "x"
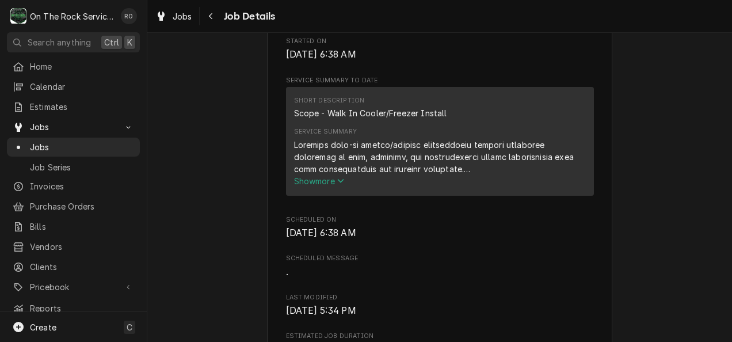
scroll to position [371, 0]
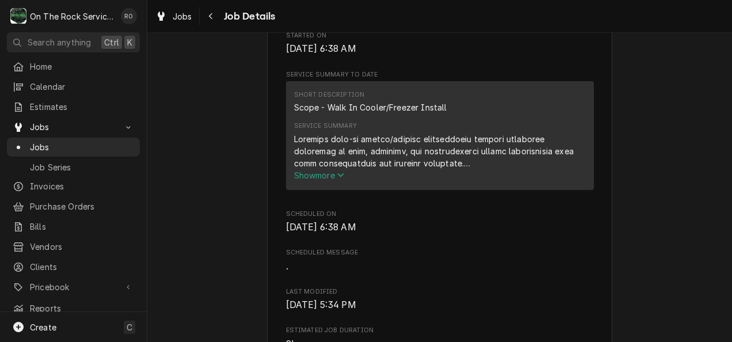
click at [332, 180] on span "Show more" at bounding box center [319, 175] width 51 height 10
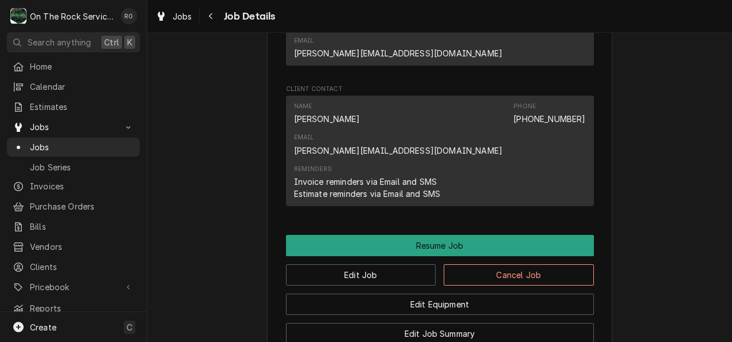
scroll to position [1678, 0]
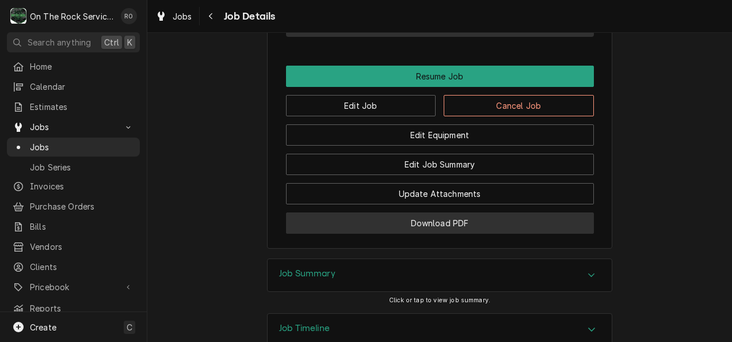
click at [489, 212] on button "Download PDF" at bounding box center [440, 222] width 308 height 21
